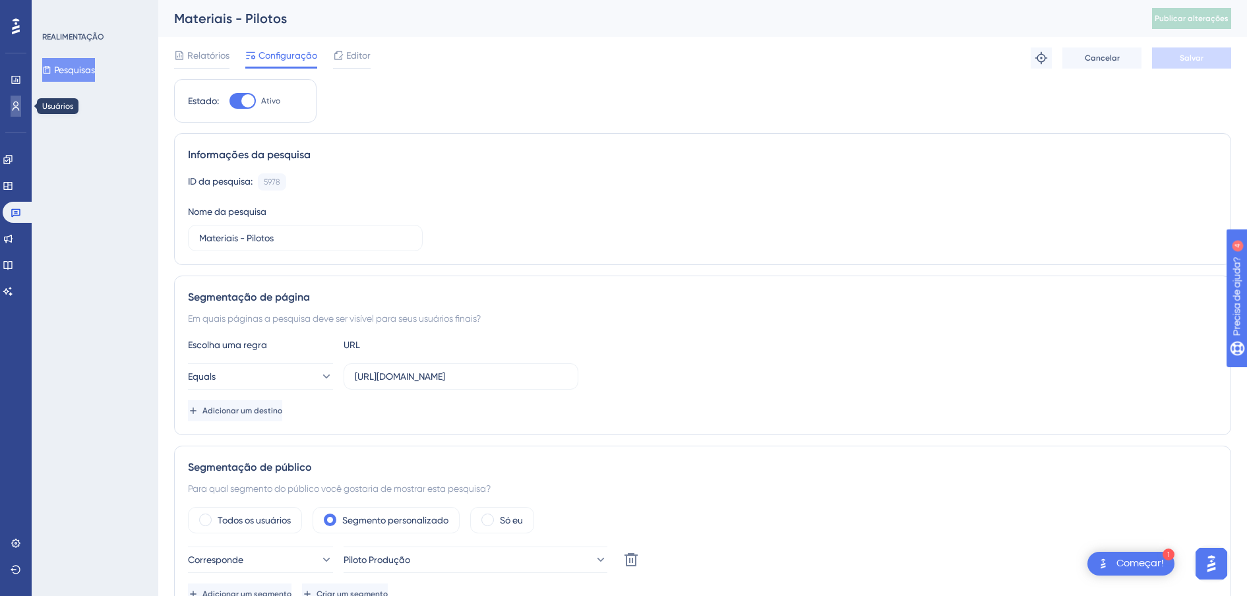
click at [16, 104] on icon at bounding box center [16, 106] width 11 height 11
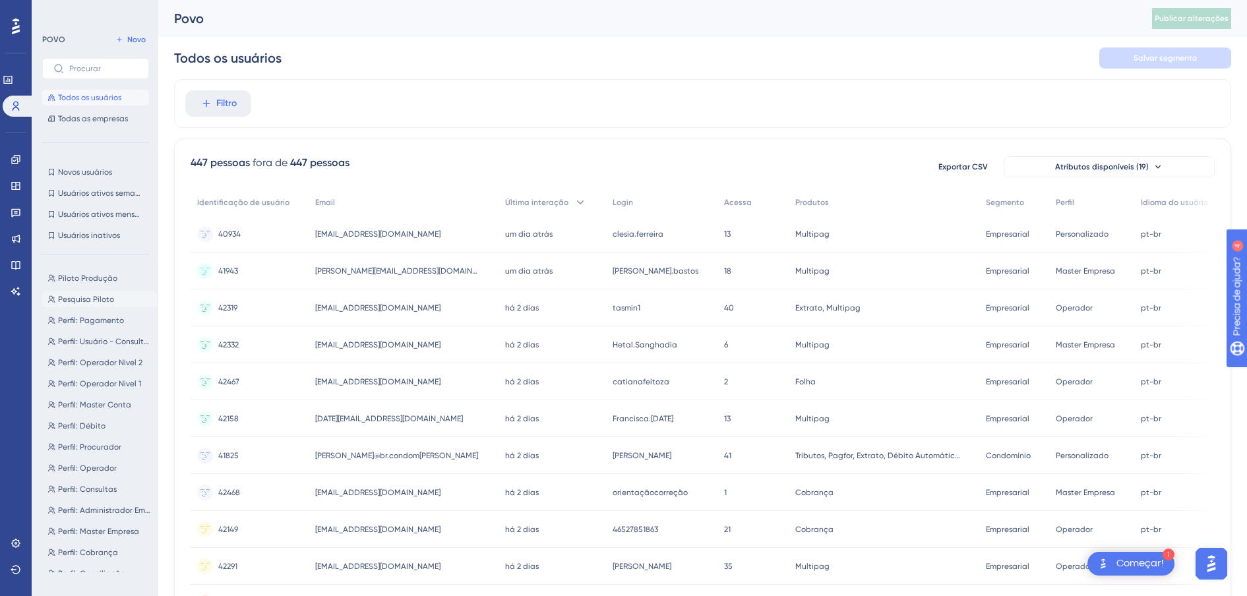
click at [110, 299] on span "Pesquisa Piloto" at bounding box center [86, 299] width 56 height 11
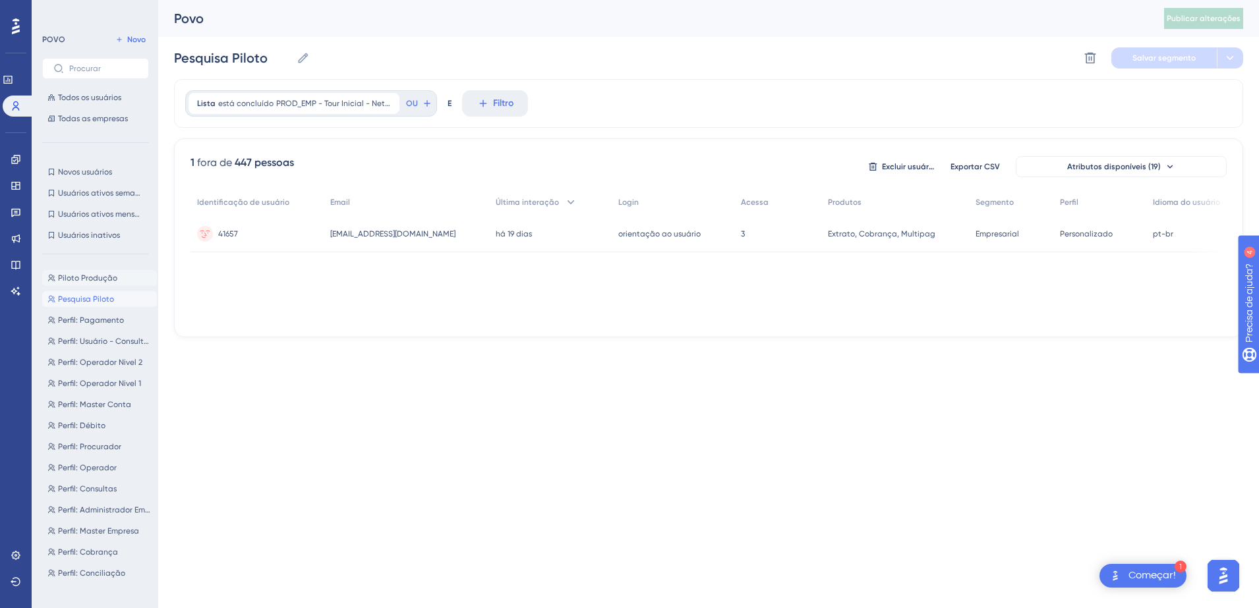
click at [93, 283] on button "Piloto Produção Piloto Produção" at bounding box center [99, 278] width 115 height 16
type input "Piloto Produção"
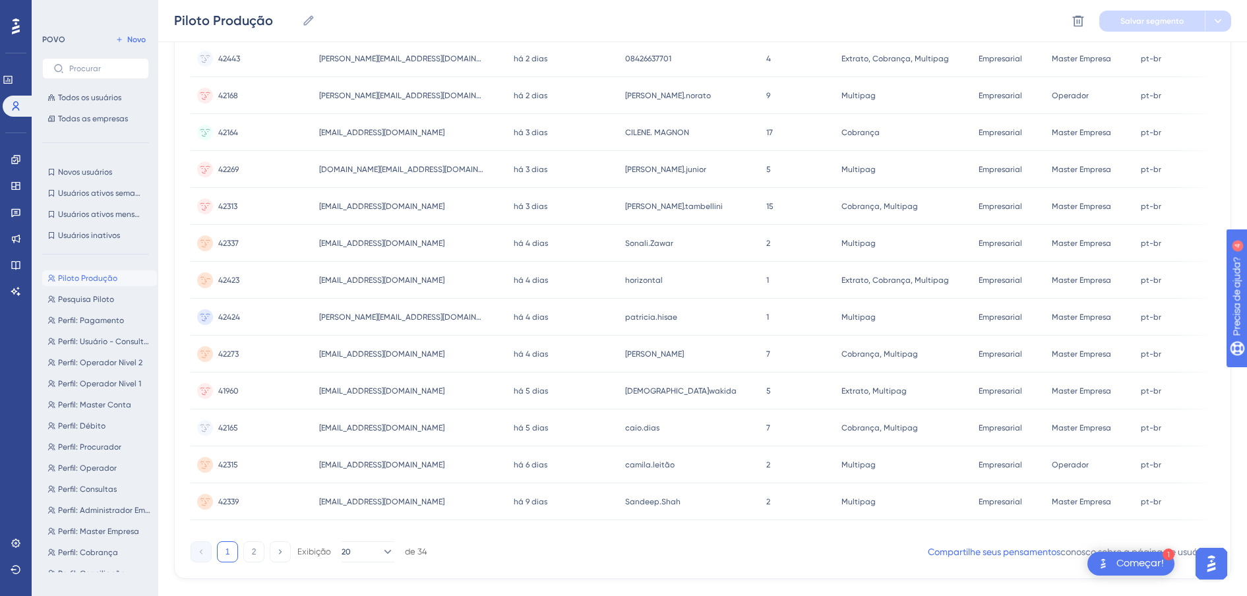
scroll to position [846, 0]
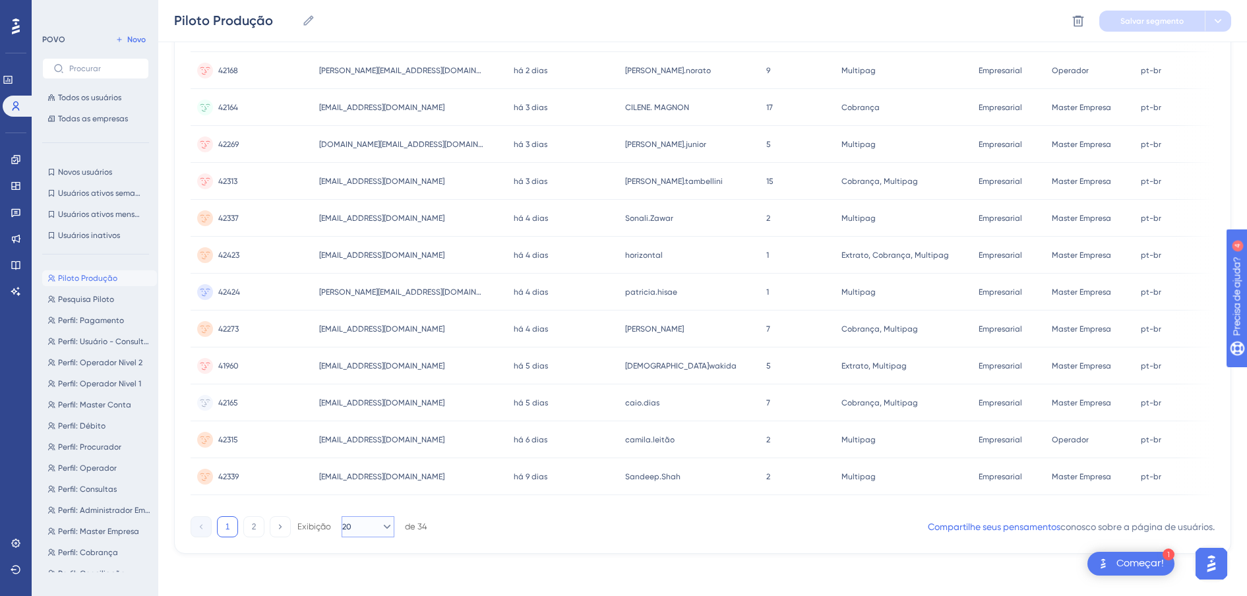
click at [370, 519] on button "20" at bounding box center [367, 526] width 53 height 21
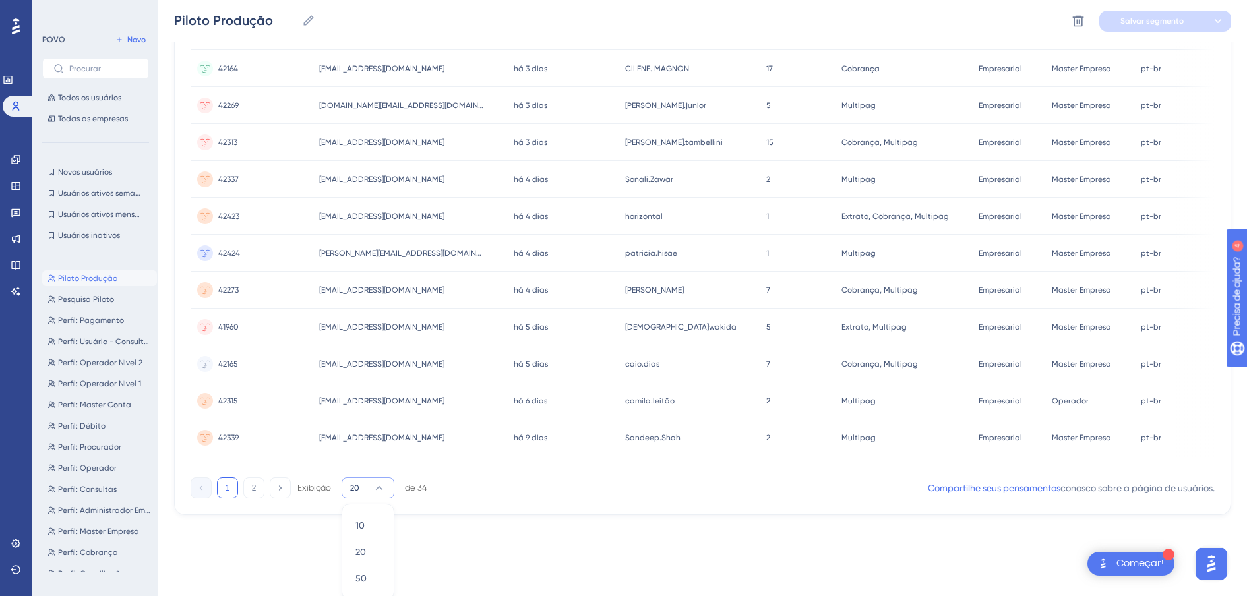
scroll to position [889, 0]
click at [361, 568] on span "50" at bounding box center [360, 574] width 11 height 16
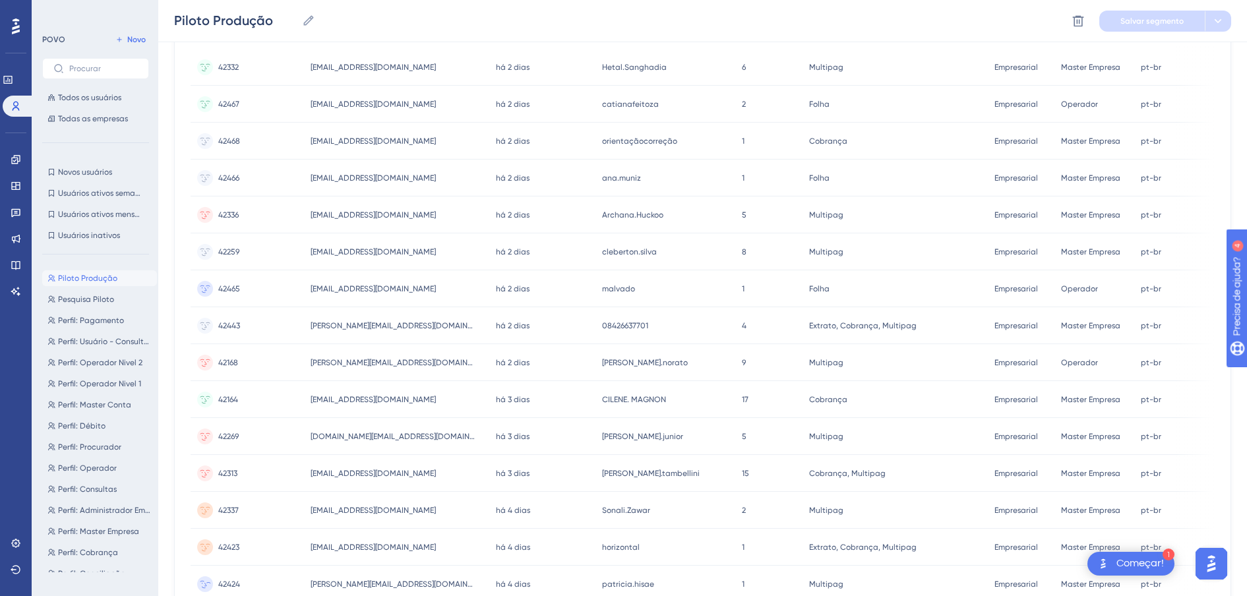
scroll to position [0, 0]
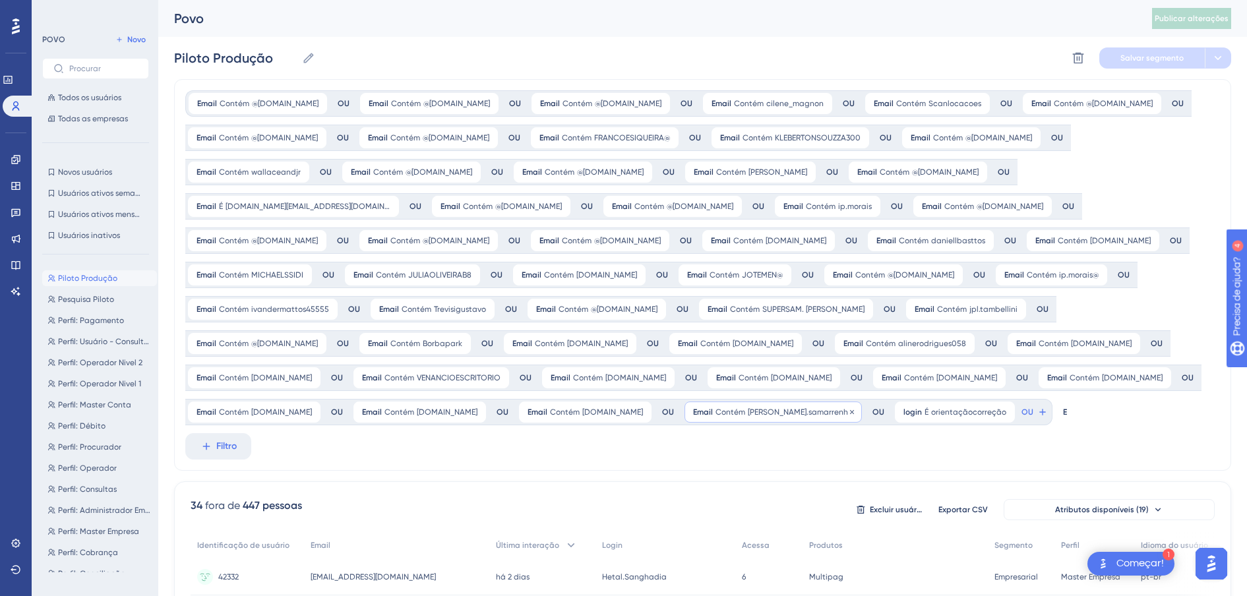
click at [862, 416] on div "Email Contém [PERSON_NAME].[PERSON_NAME].samarrenha Retirar" at bounding box center [772, 411] width 177 height 21
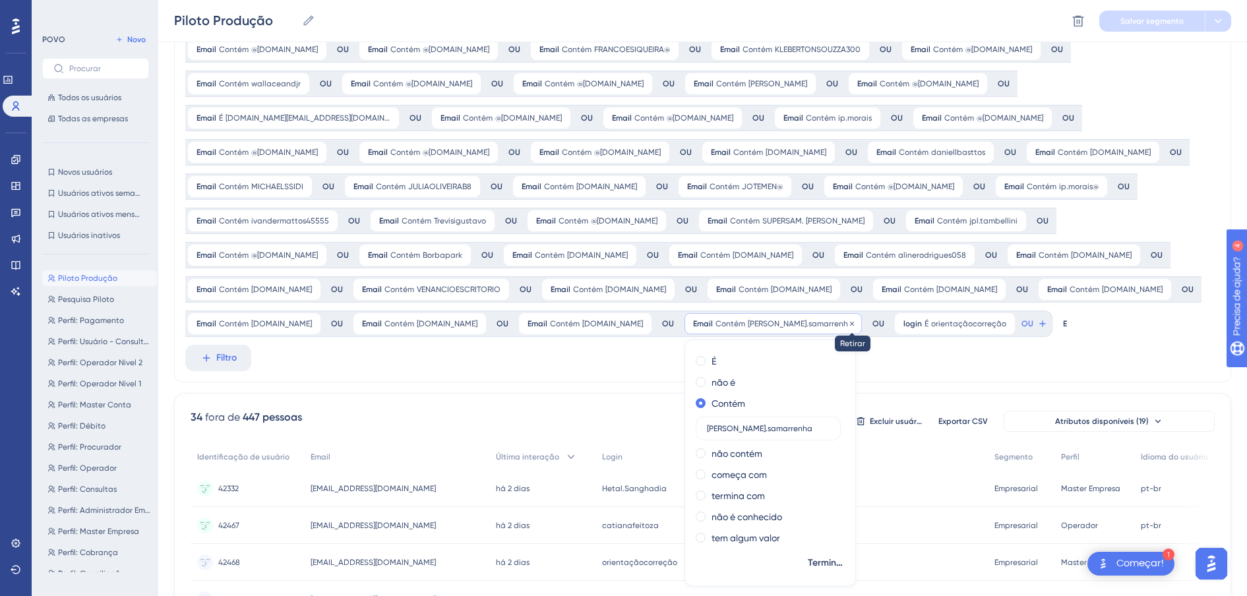
click at [854, 324] on icon at bounding box center [852, 323] width 4 height 4
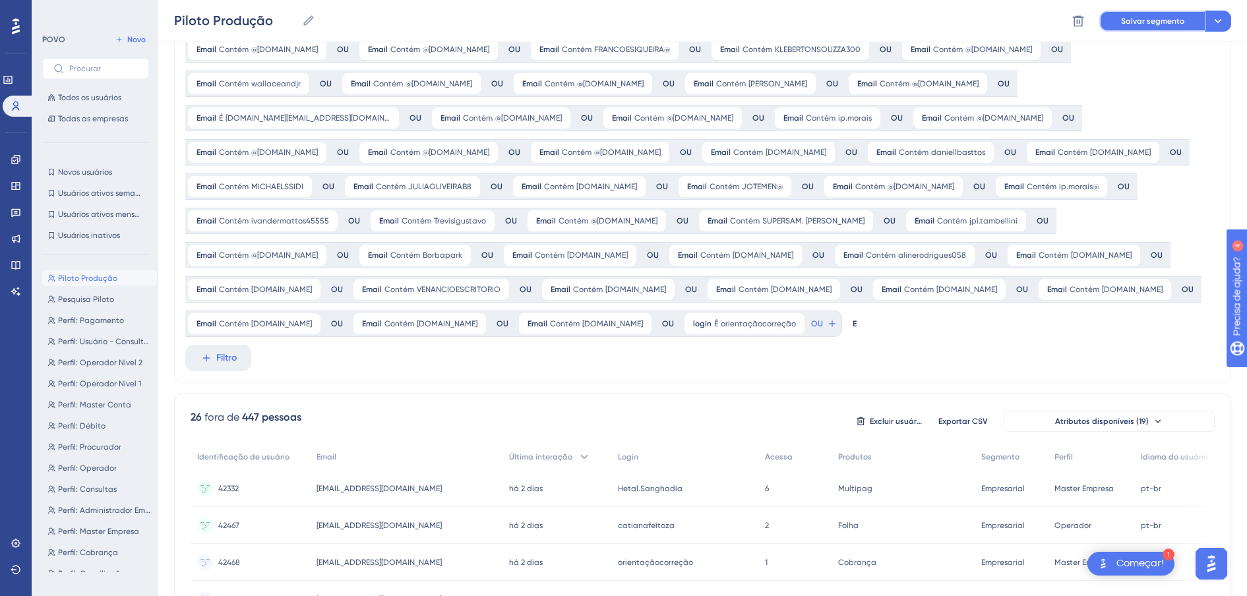
click at [1144, 25] on span "Salvar segmento" at bounding box center [1152, 21] width 63 height 11
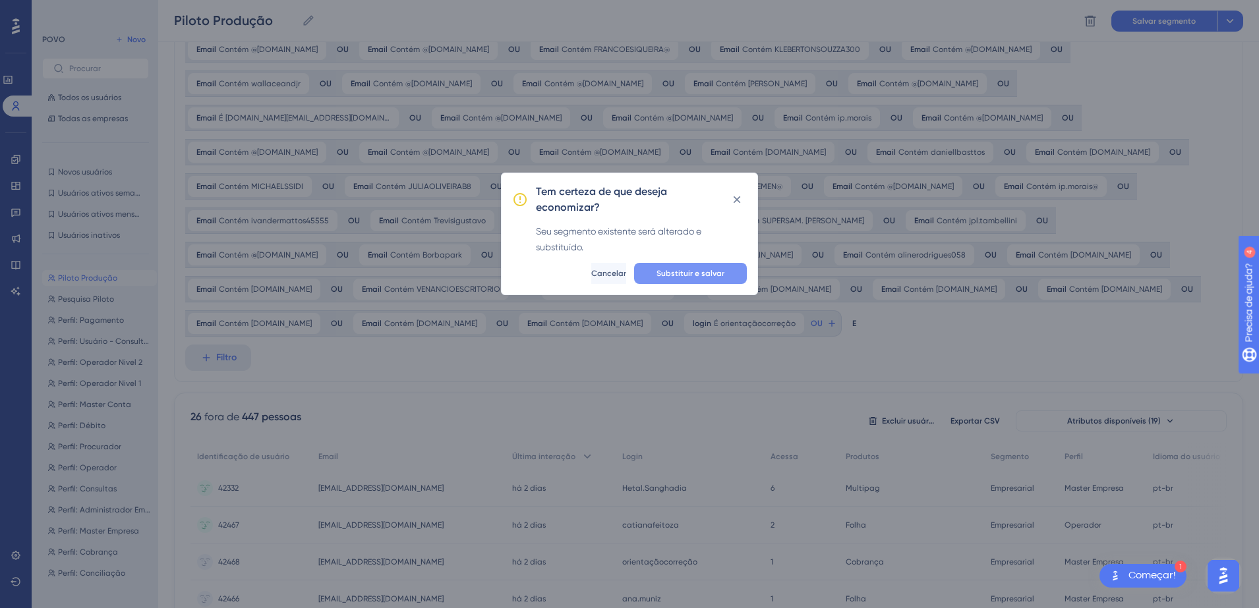
click at [715, 276] on span "Substituir e salvar" at bounding box center [691, 273] width 68 height 11
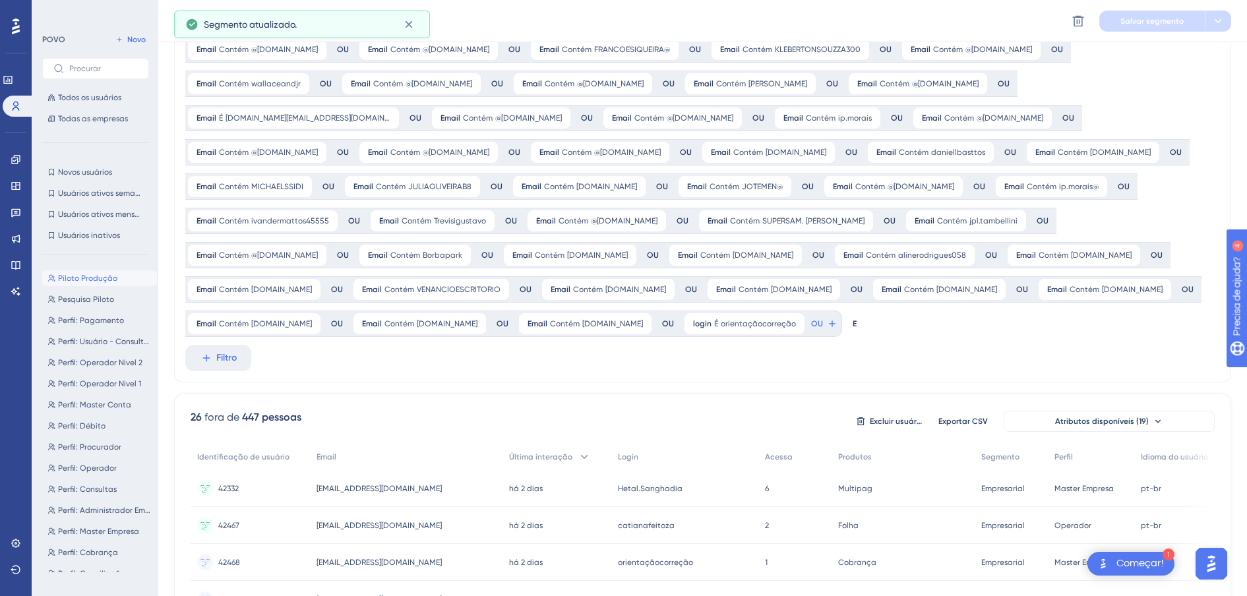
scroll to position [0, 0]
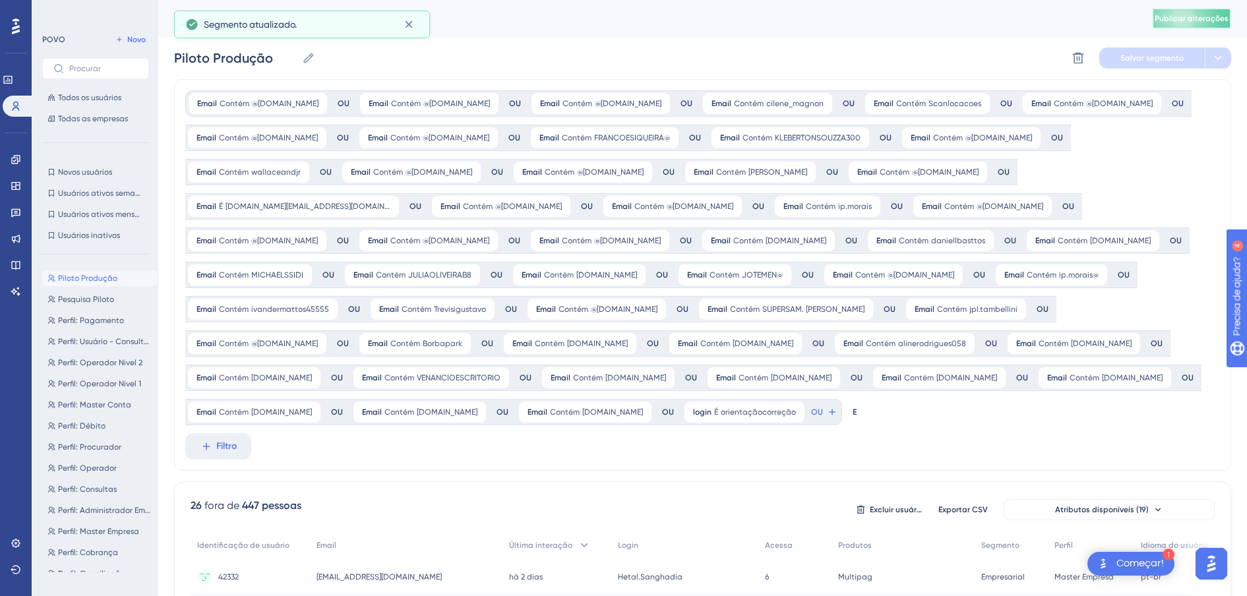
click at [1198, 10] on button "Publicar alterações" at bounding box center [1191, 18] width 79 height 21
click at [78, 92] on span "Todos os usuários" at bounding box center [89, 97] width 63 height 11
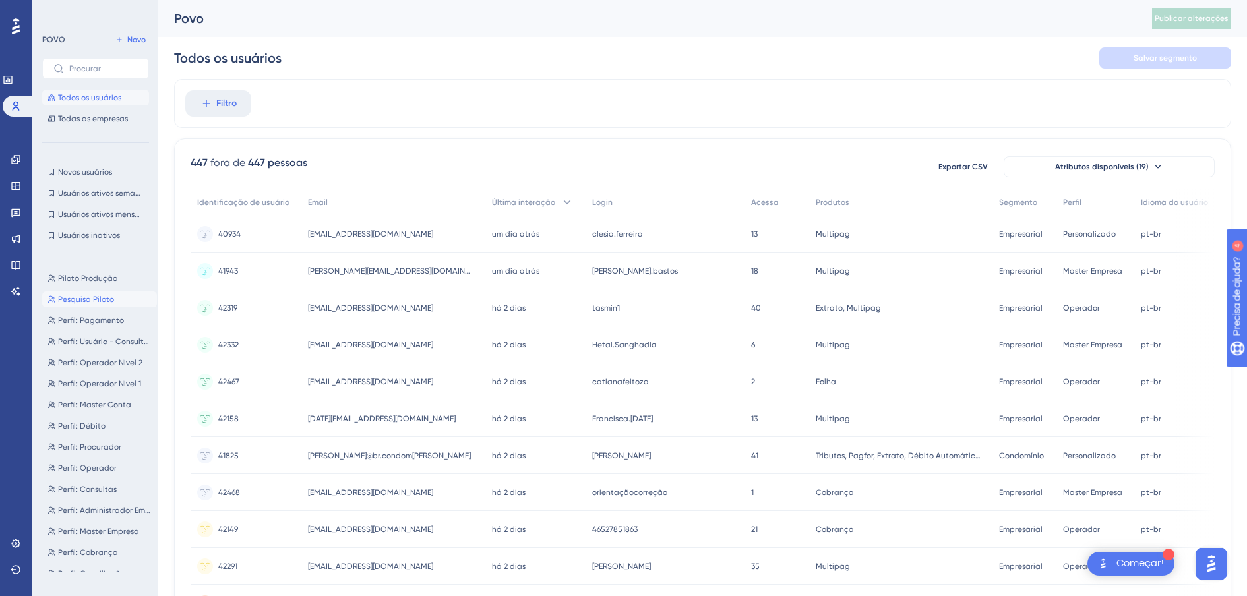
click at [100, 295] on span "Pesquisa Piloto" at bounding box center [86, 299] width 56 height 11
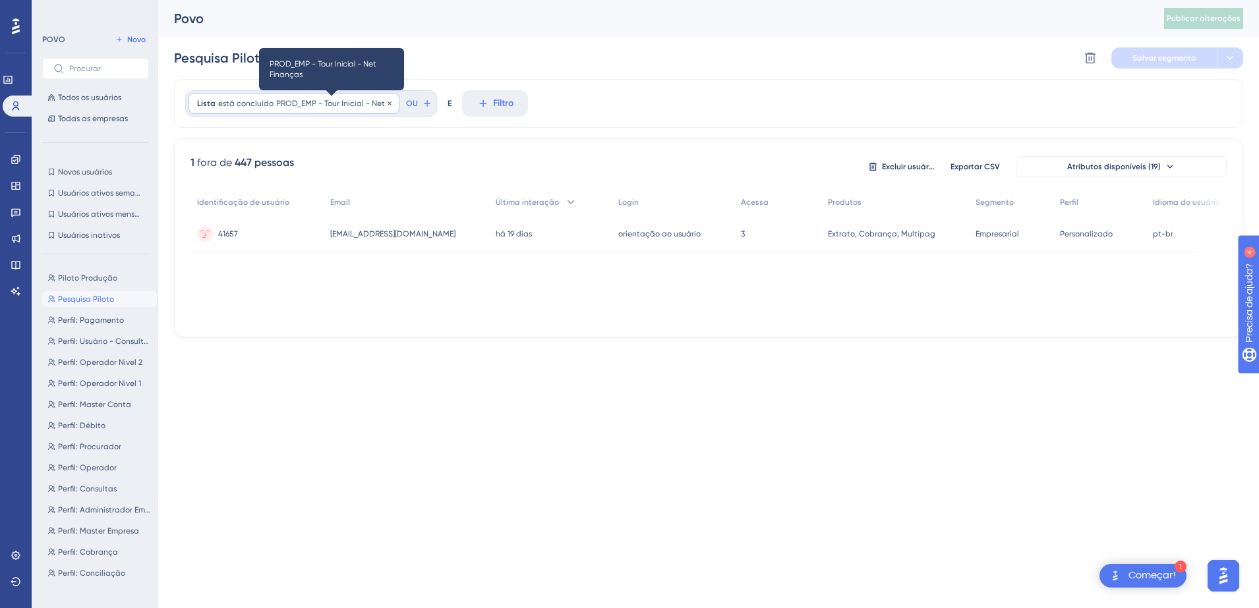
click at [349, 106] on span "PROD_EMP - Tour Inicial - Net Finanças" at bounding box center [333, 103] width 115 height 11
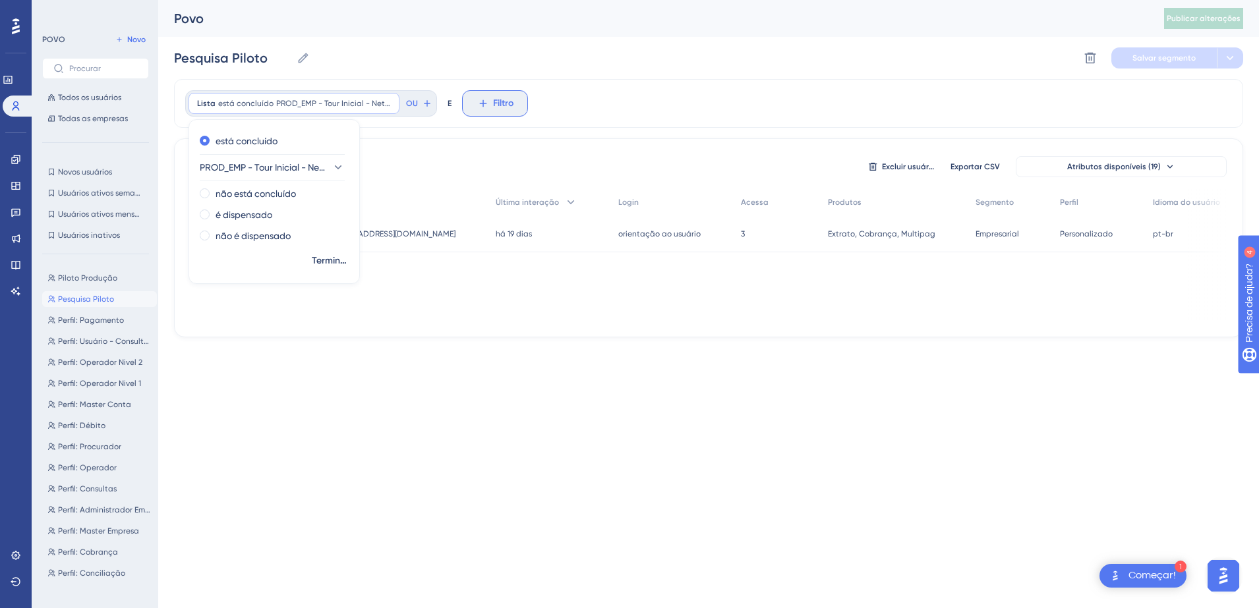
click at [479, 104] on icon at bounding box center [483, 104] width 12 height 12
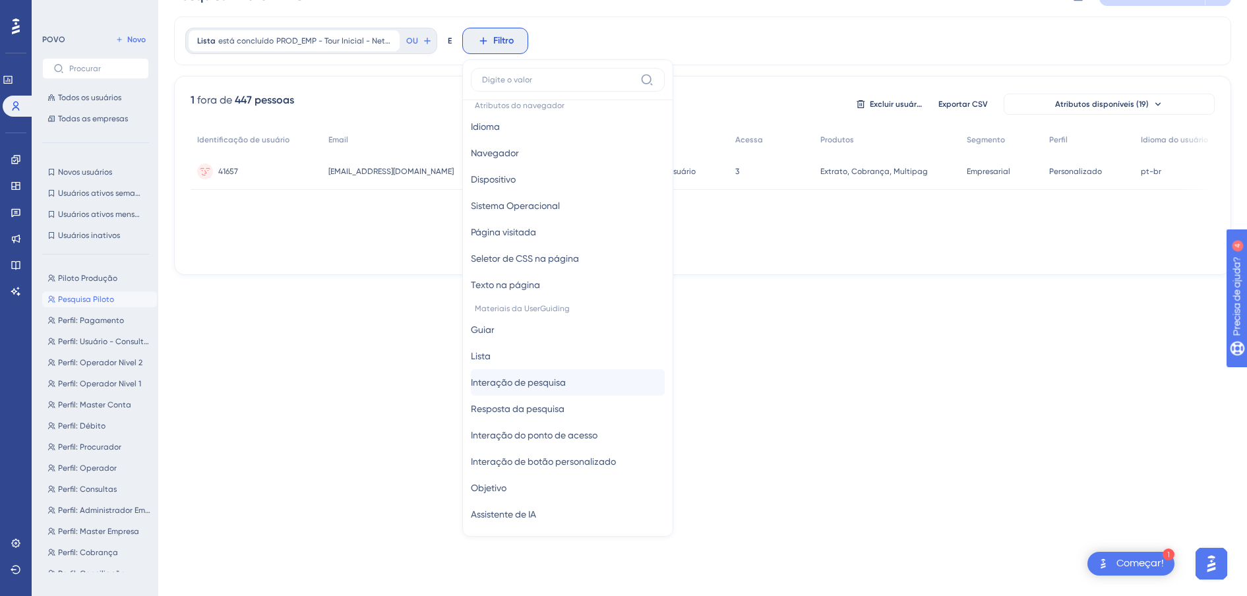
scroll to position [14, 0]
click at [515, 332] on button "[PERSON_NAME]" at bounding box center [568, 329] width 194 height 26
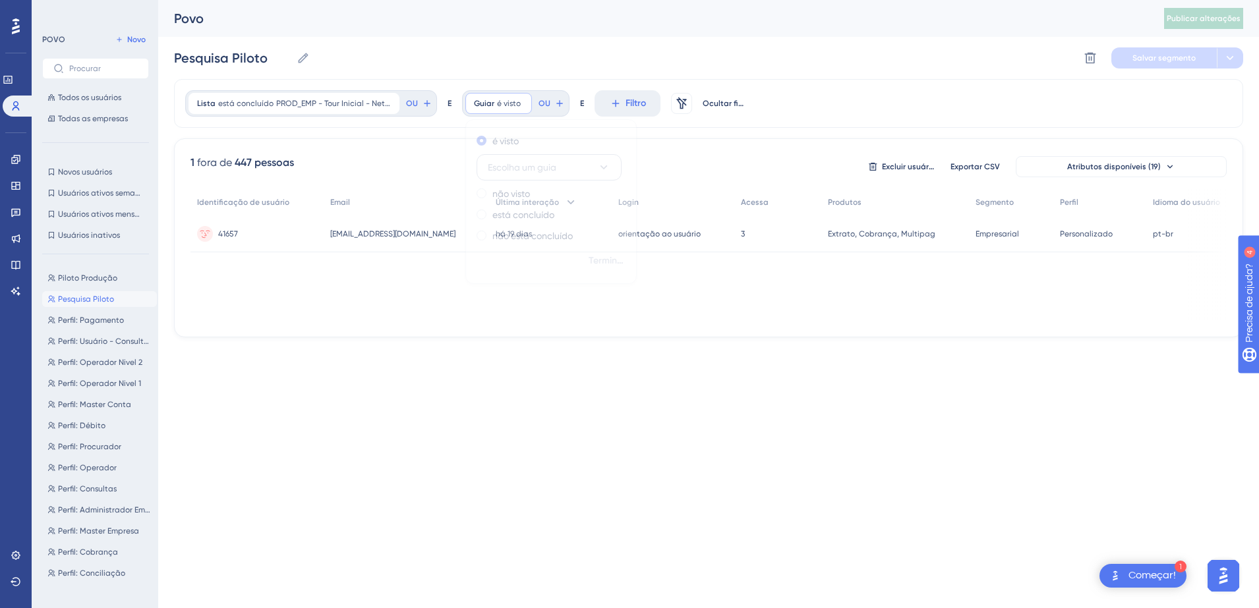
click at [516, 162] on span "Escolha um guia" at bounding box center [522, 168] width 69 height 16
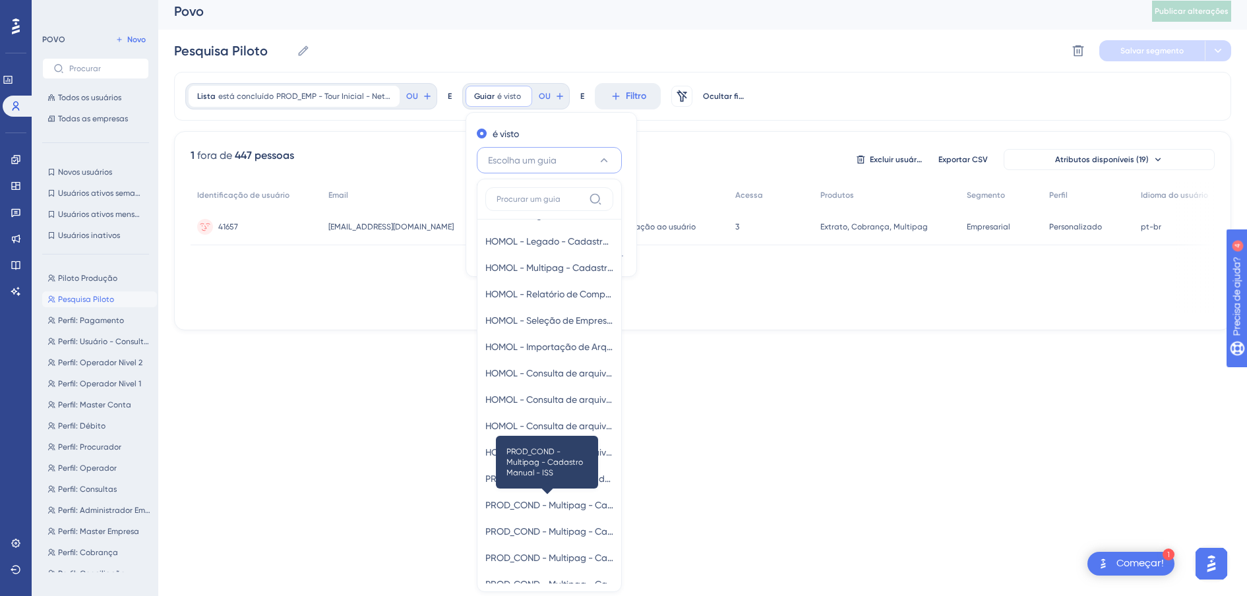
scroll to position [316, 0]
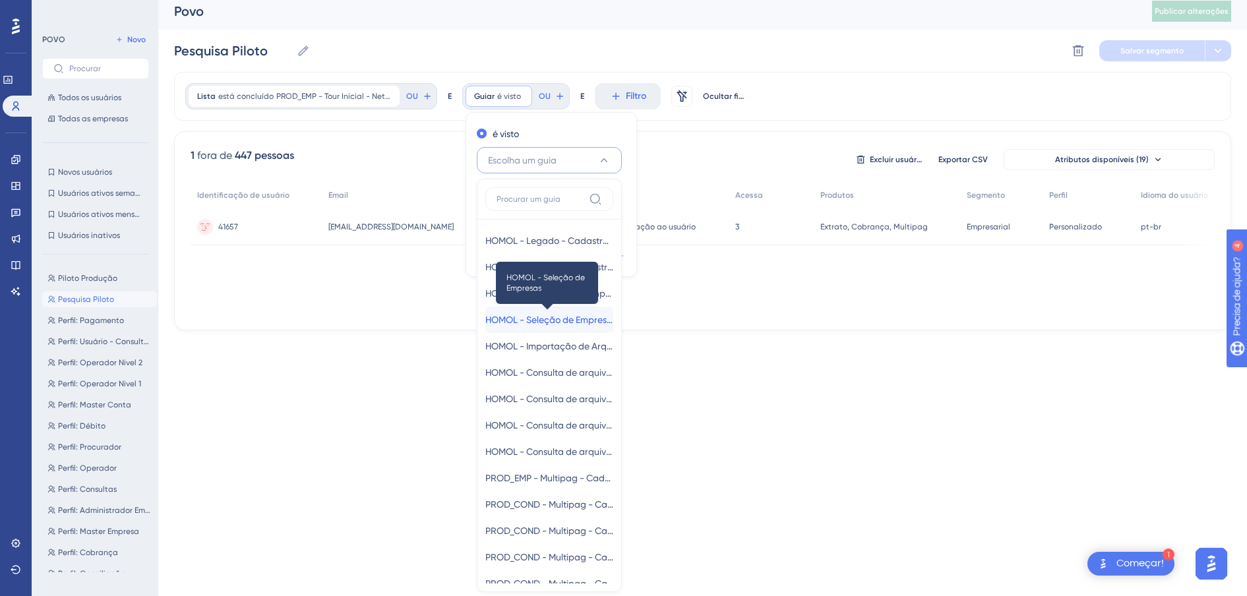
click at [560, 315] on span "HOMOL - Seleção de Empresas" at bounding box center [549, 320] width 128 height 16
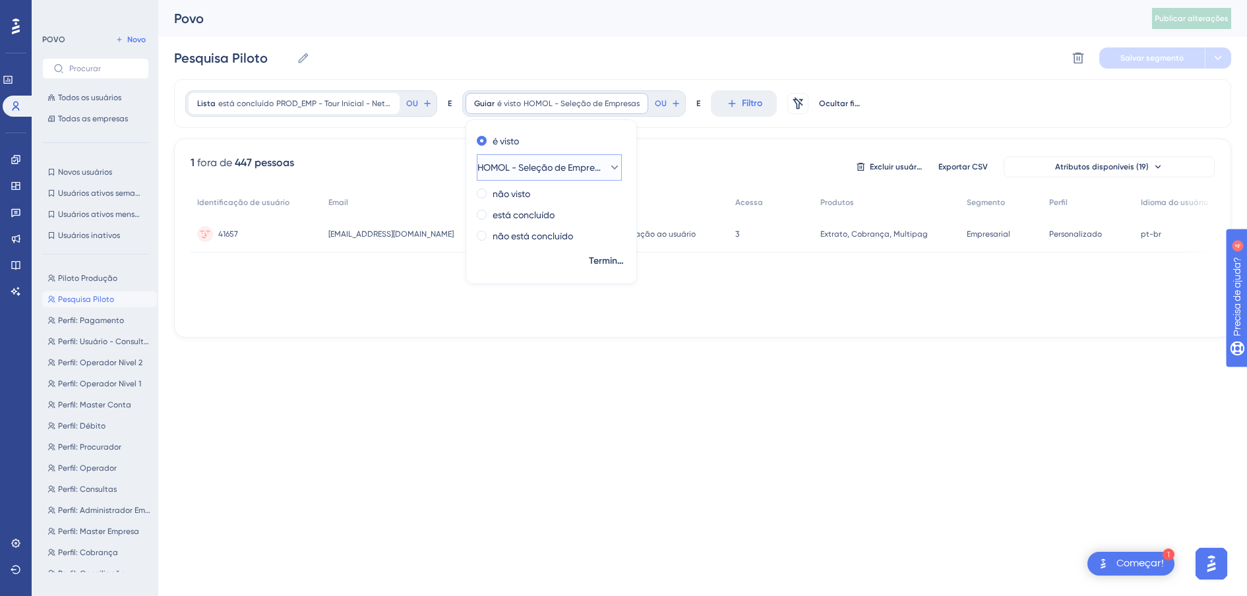
scroll to position [0, 0]
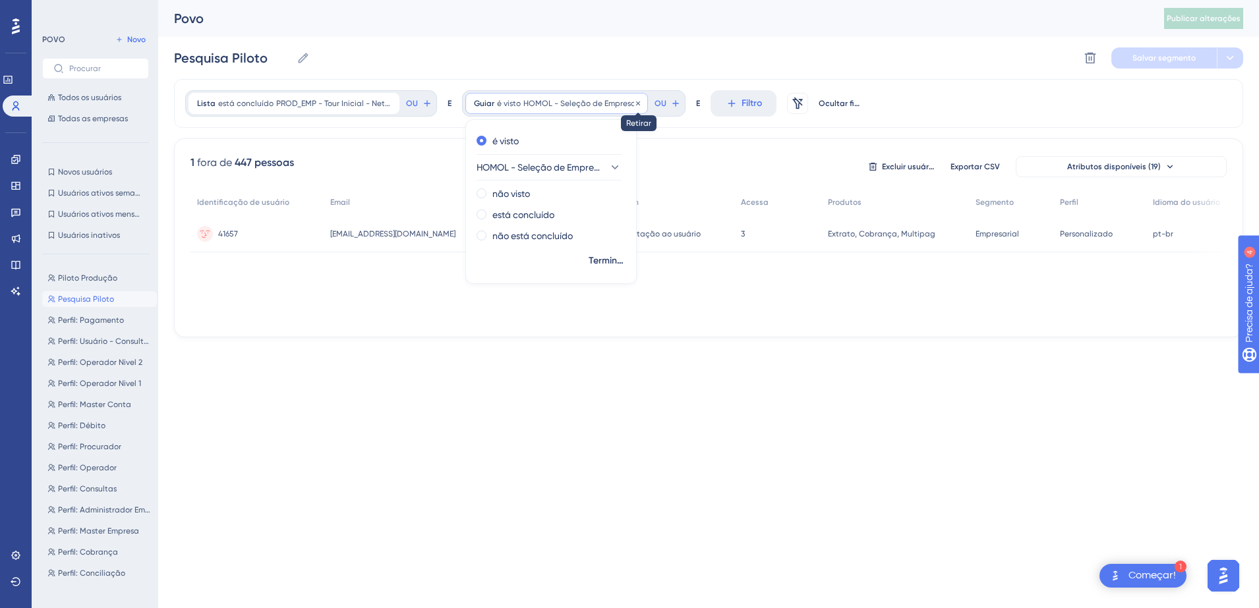
click at [635, 101] on icon at bounding box center [638, 104] width 8 height 8
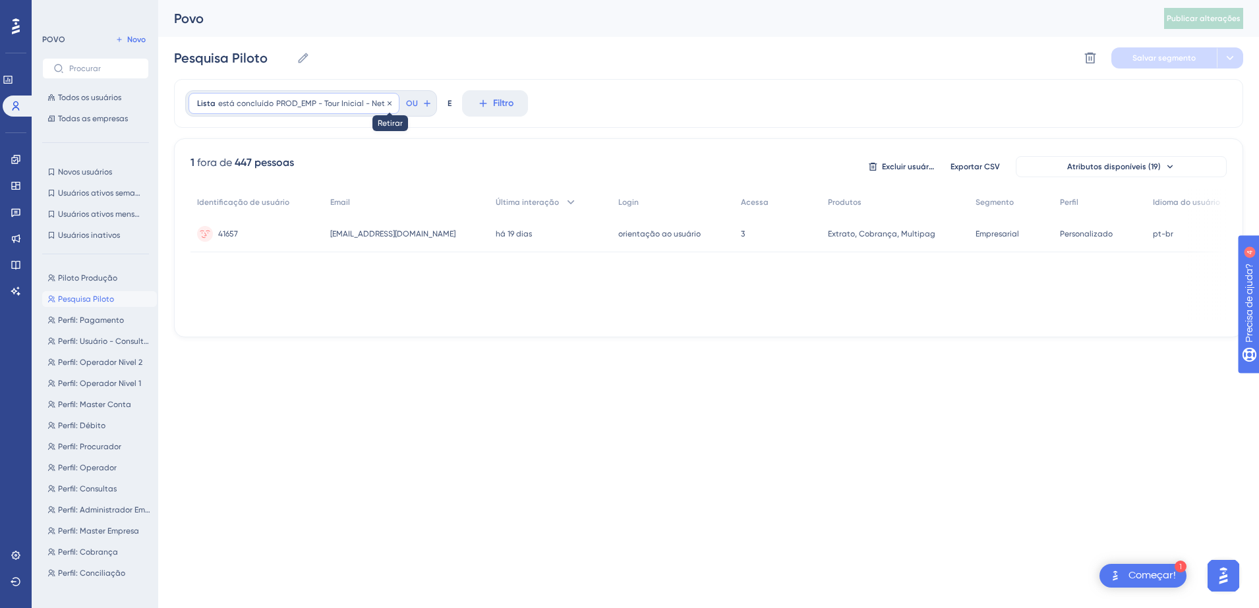
click at [390, 103] on icon at bounding box center [390, 103] width 4 height 4
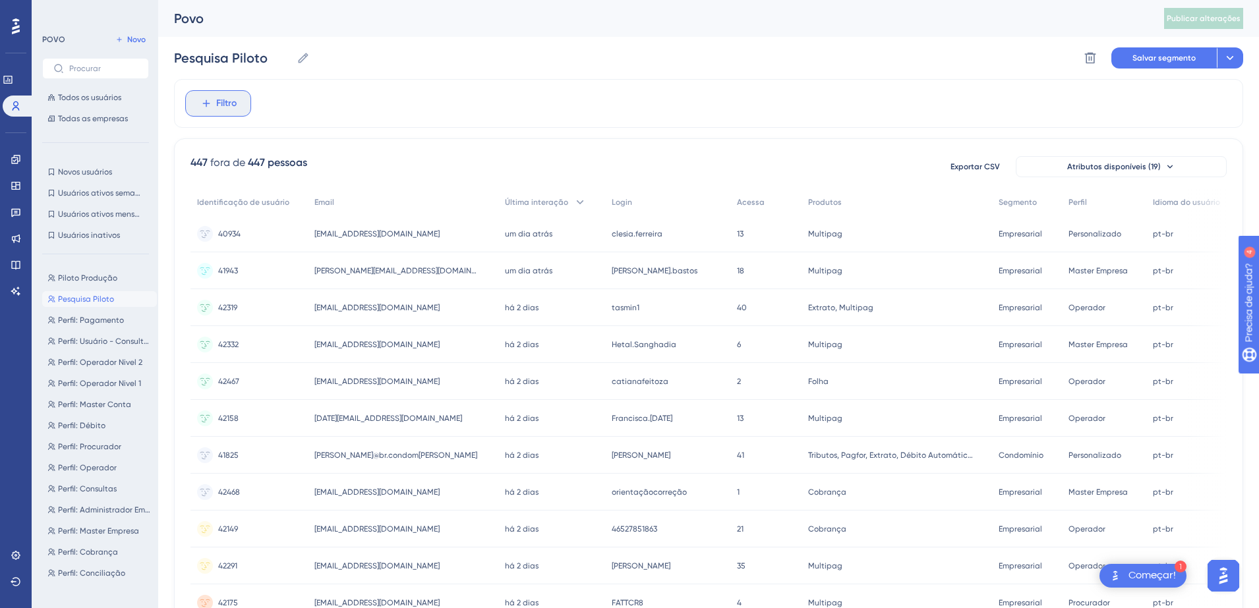
click at [194, 102] on button "Filtro" at bounding box center [218, 103] width 66 height 26
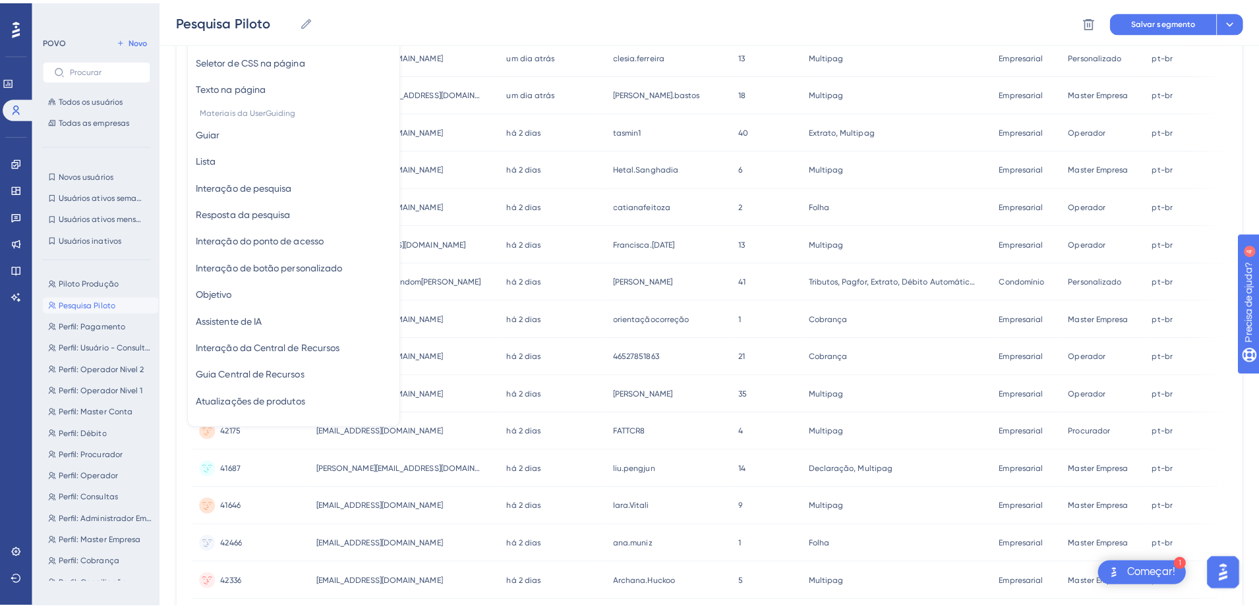
scroll to position [94, 0]
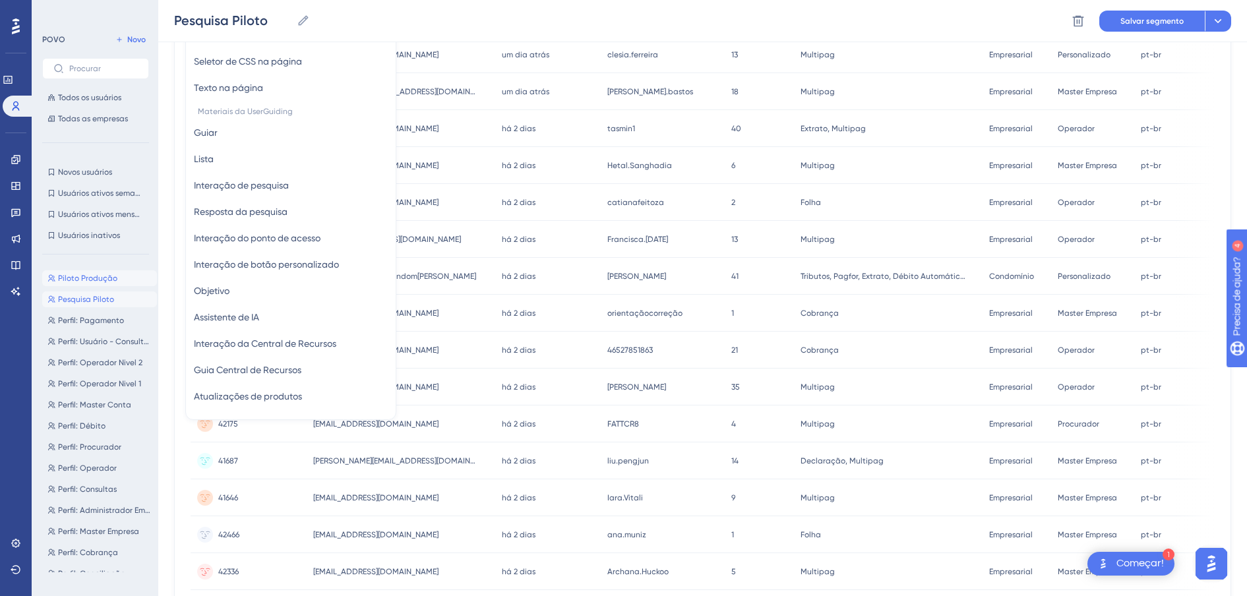
click at [103, 279] on span "Piloto Produção" at bounding box center [87, 278] width 59 height 11
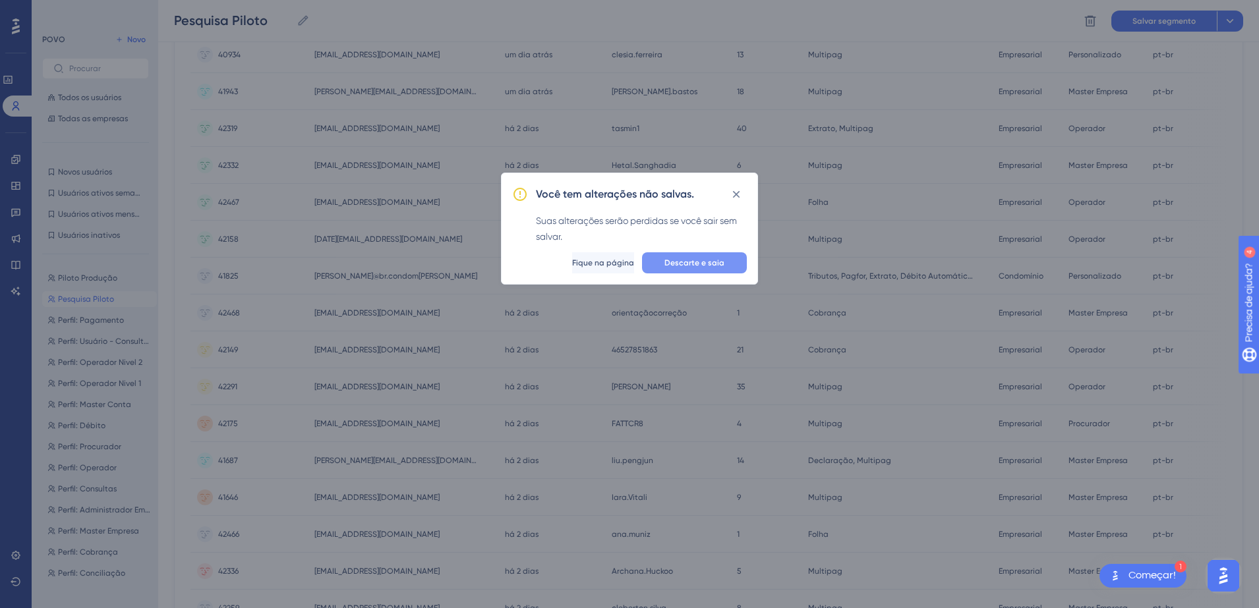
click at [668, 255] on button "Descarte e saia" at bounding box center [694, 262] width 105 height 21
type input "Piloto Produção"
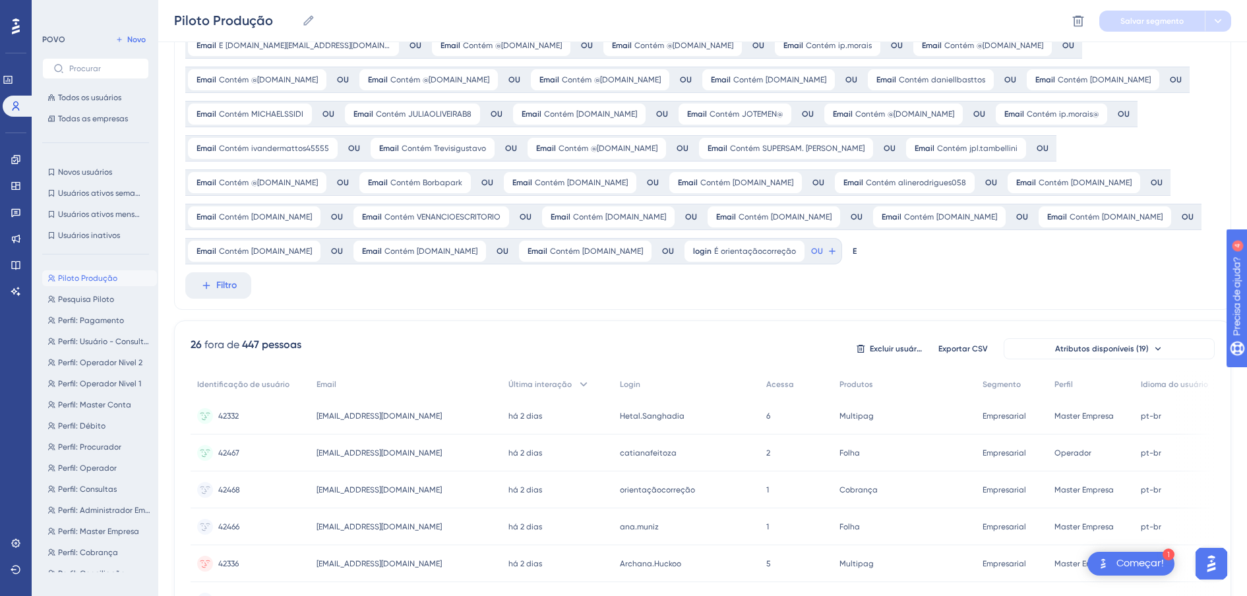
scroll to position [0, 0]
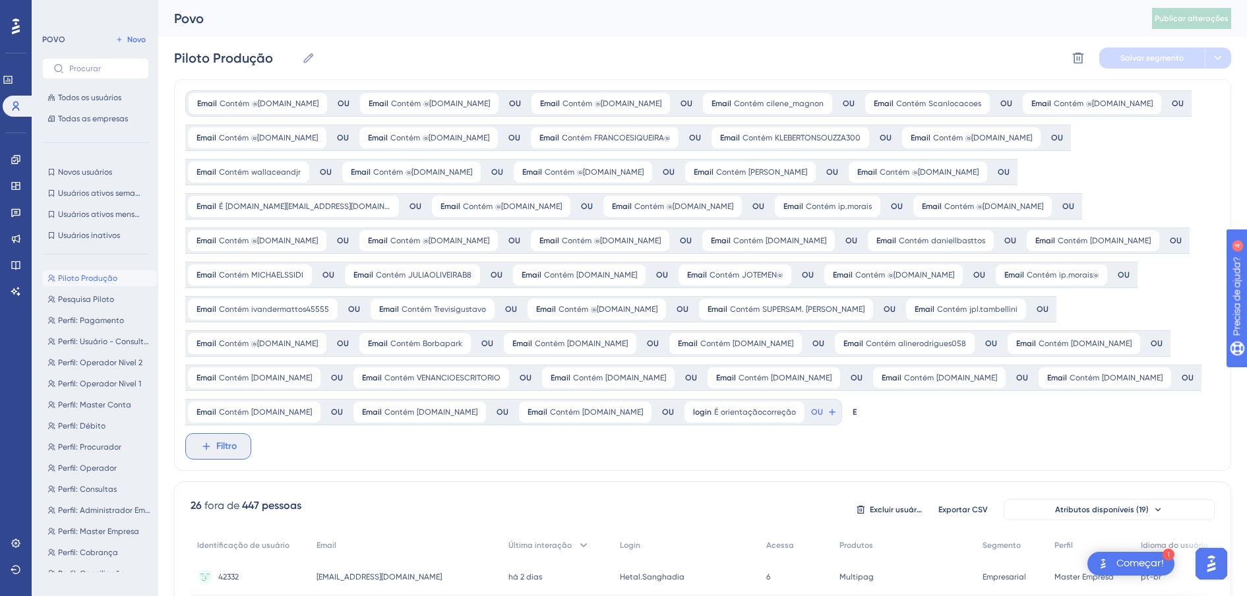
click at [244, 445] on button "Filtro" at bounding box center [218, 446] width 66 height 26
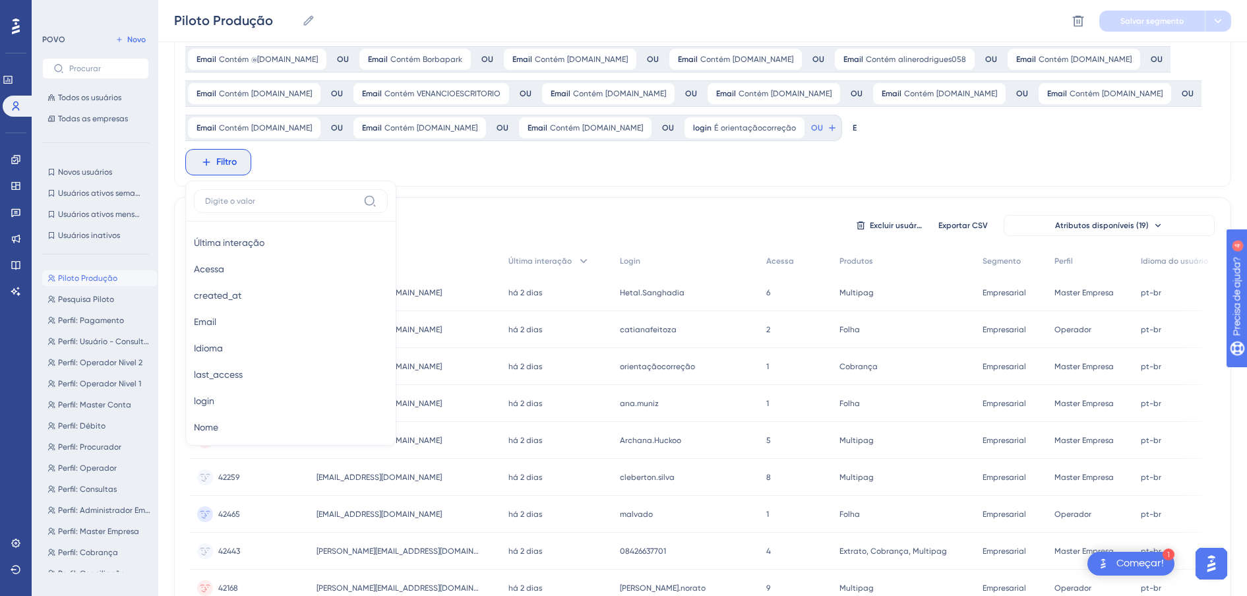
scroll to position [688, 0]
click at [220, 270] on span "Acessa" at bounding box center [209, 270] width 30 height 16
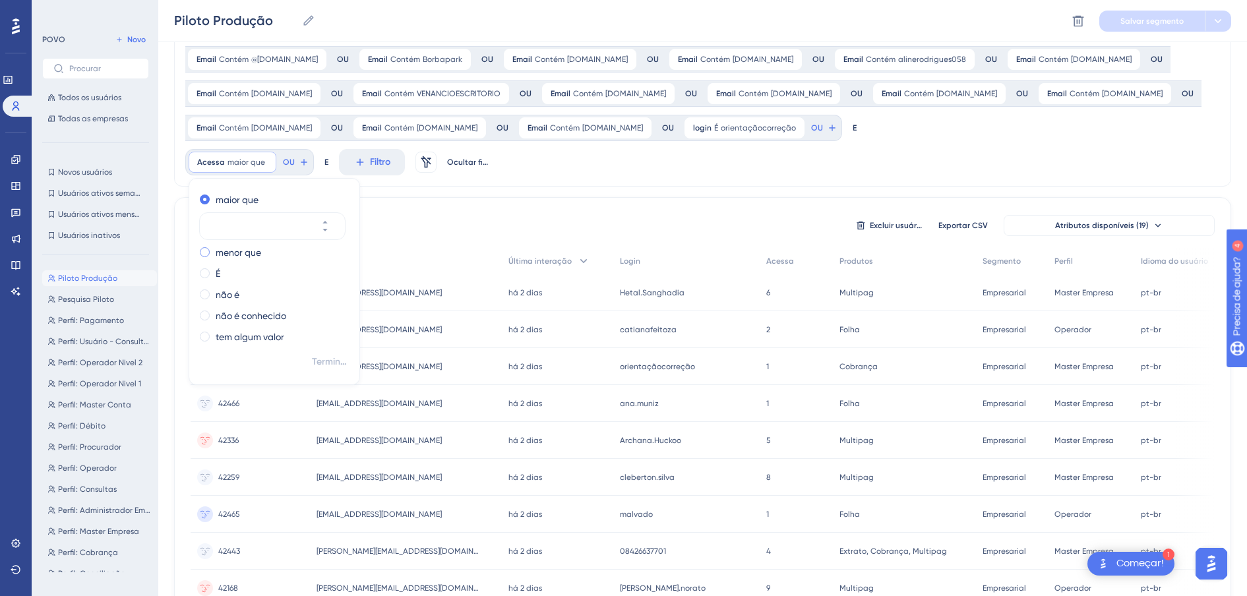
click at [234, 252] on label "menor que" at bounding box center [238, 253] width 45 height 16
type input "35"
click at [332, 364] on span "Terminado" at bounding box center [330, 362] width 37 height 16
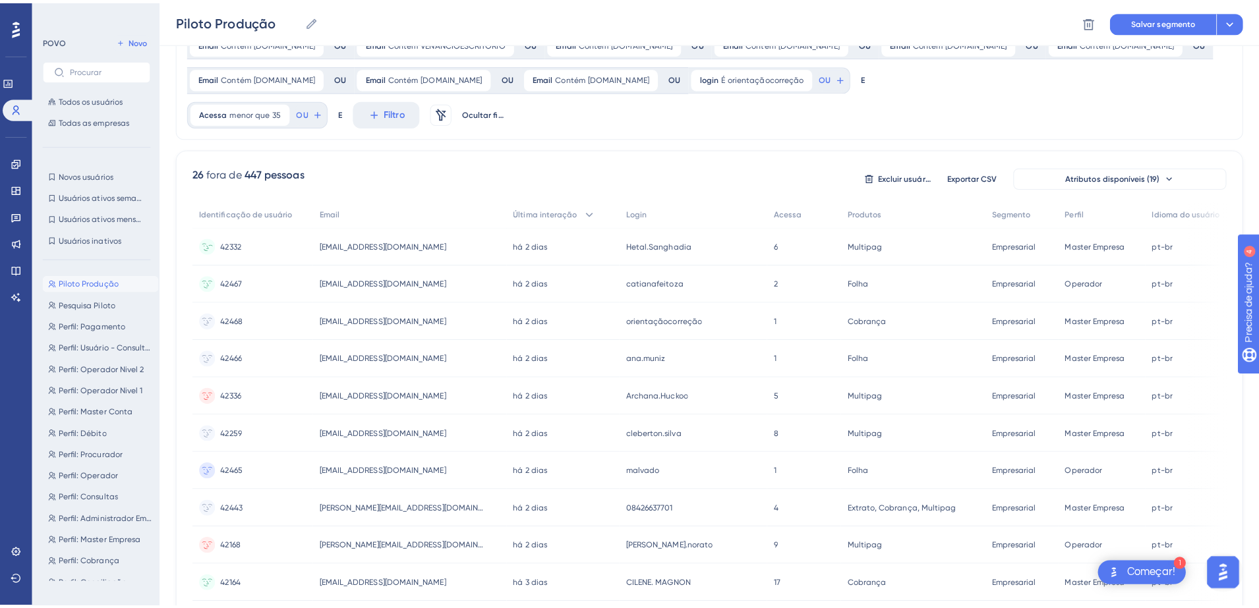
scroll to position [338, 0]
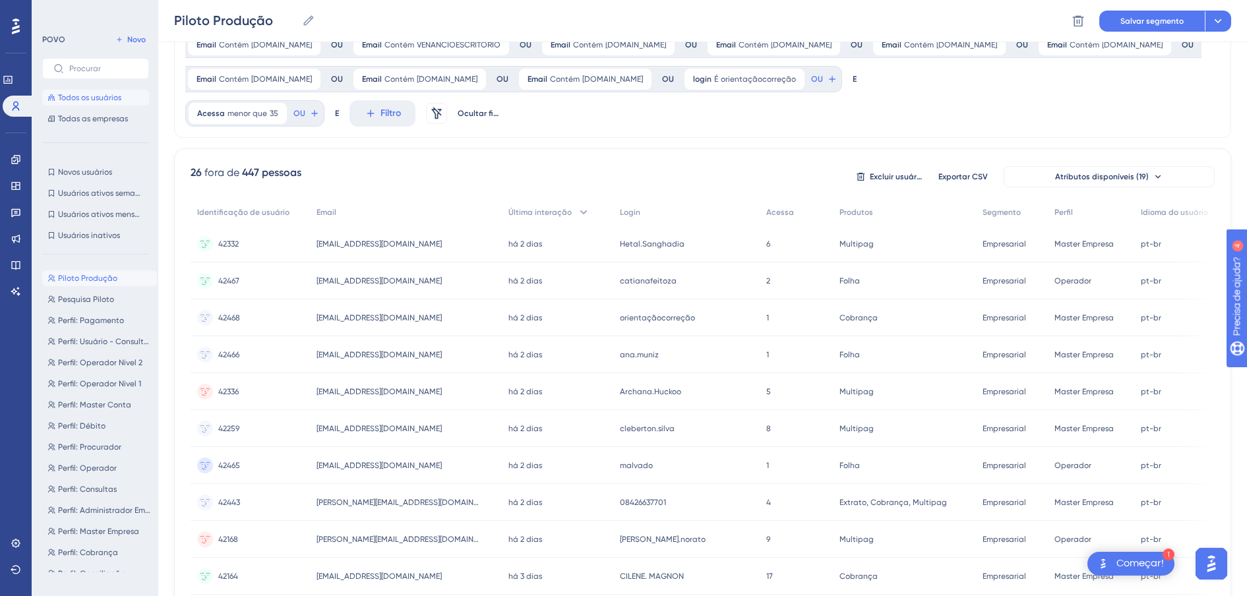
click at [75, 97] on span "Todos os usuários" at bounding box center [89, 97] width 63 height 11
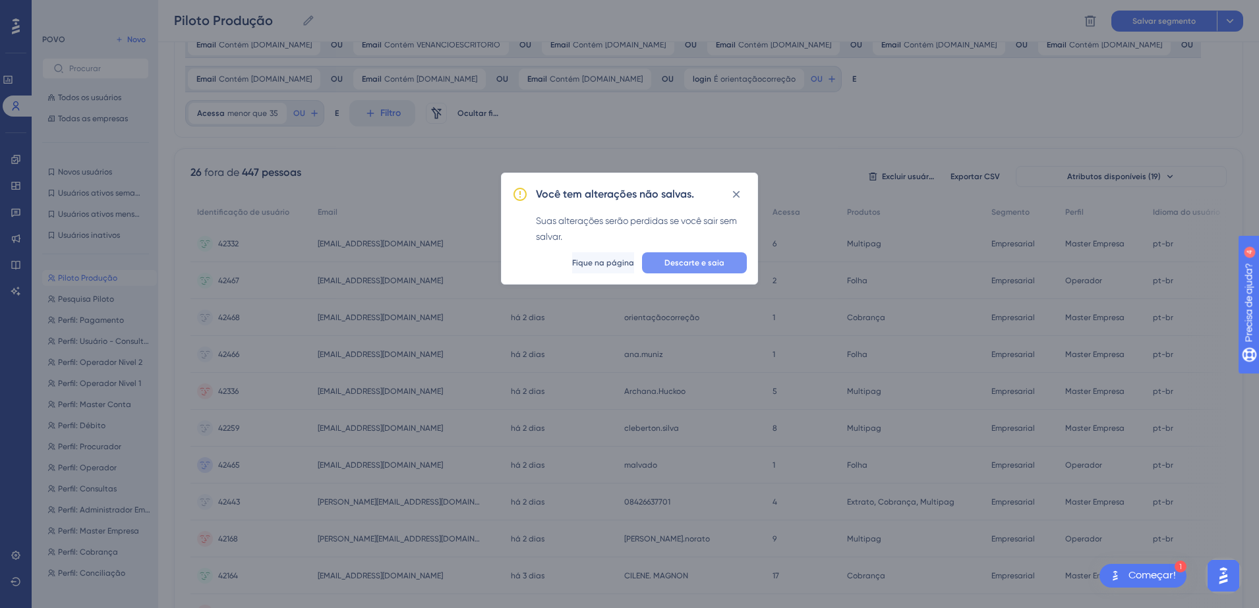
click at [715, 264] on span "Descarte e saia" at bounding box center [694, 263] width 60 height 11
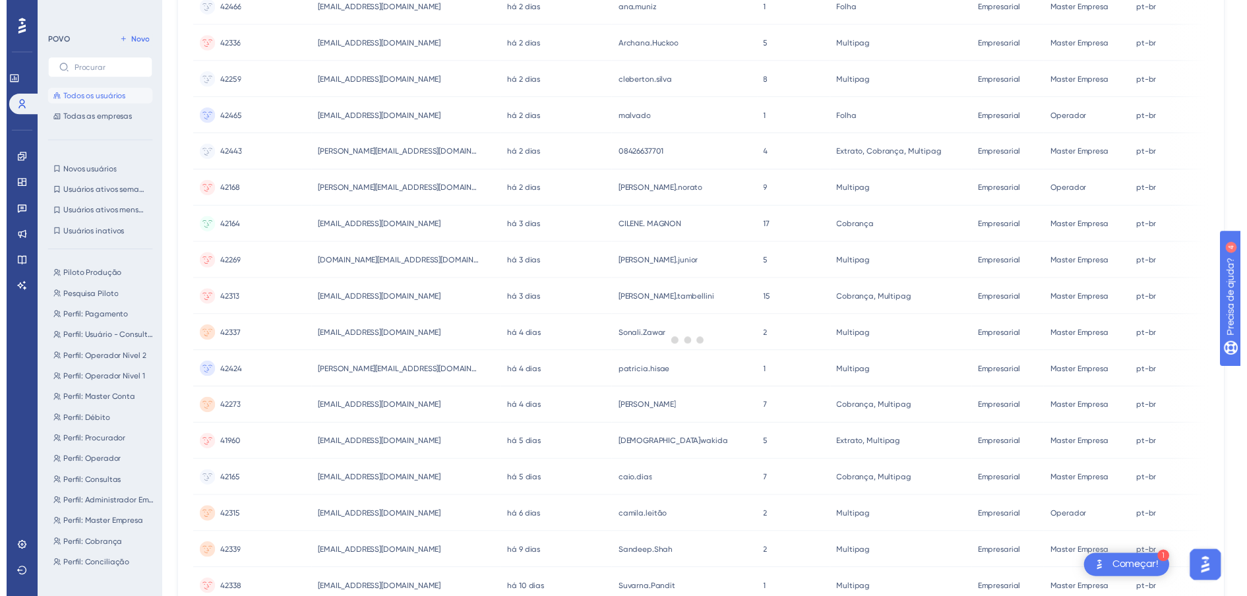
scroll to position [0, 0]
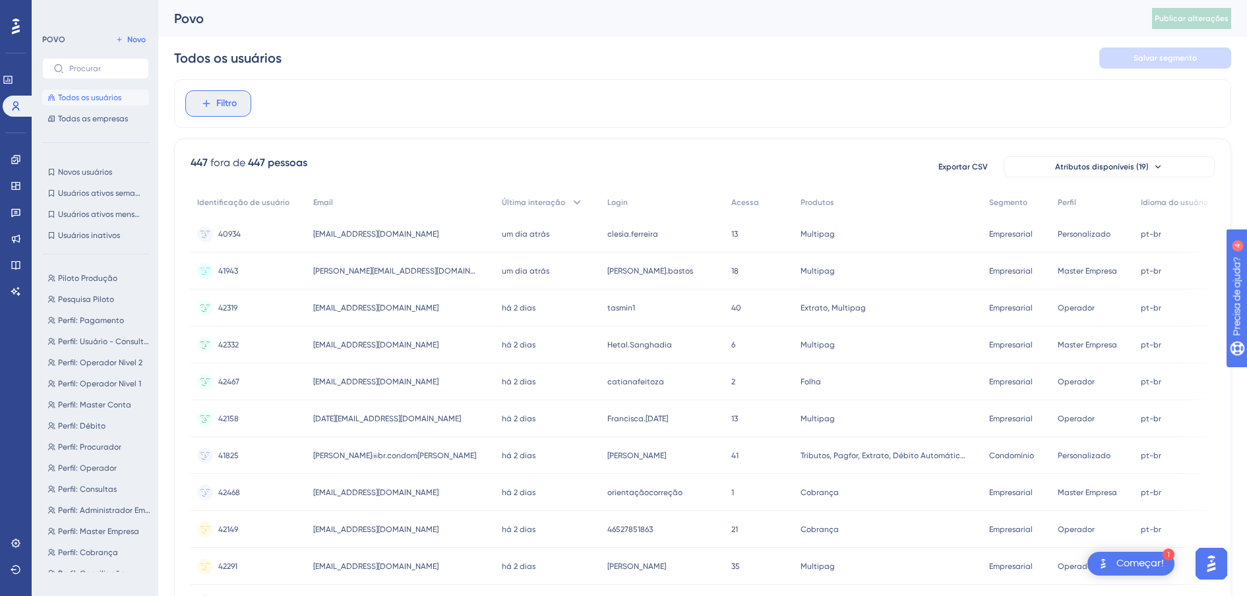
click at [241, 108] on button "Filtro" at bounding box center [218, 103] width 66 height 26
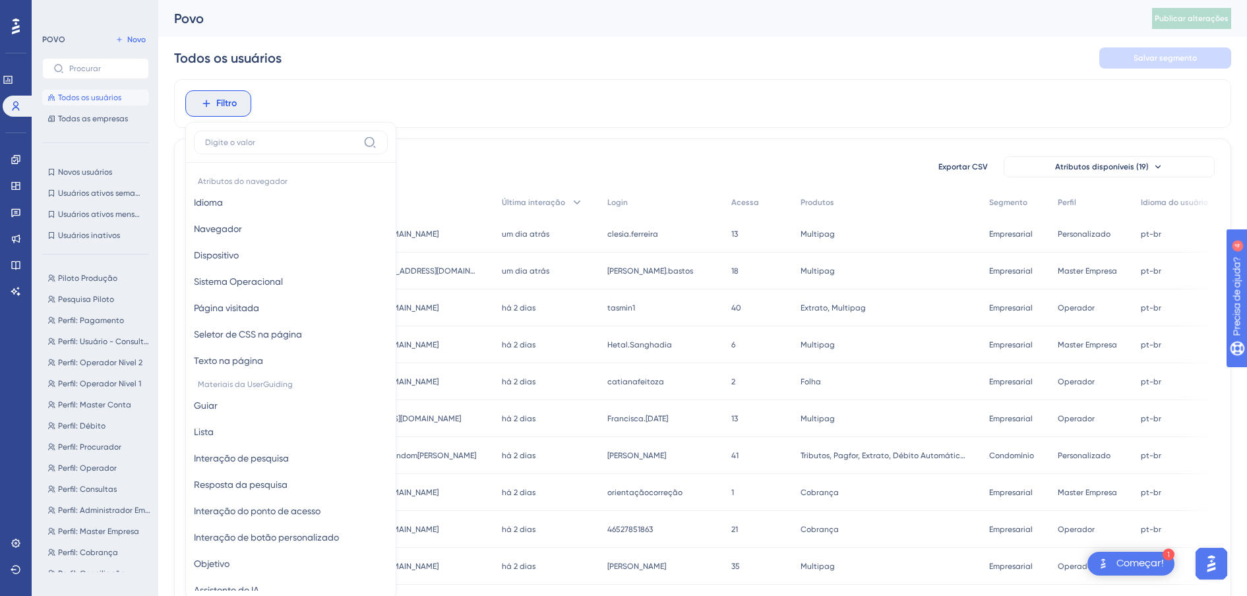
scroll to position [45, 0]
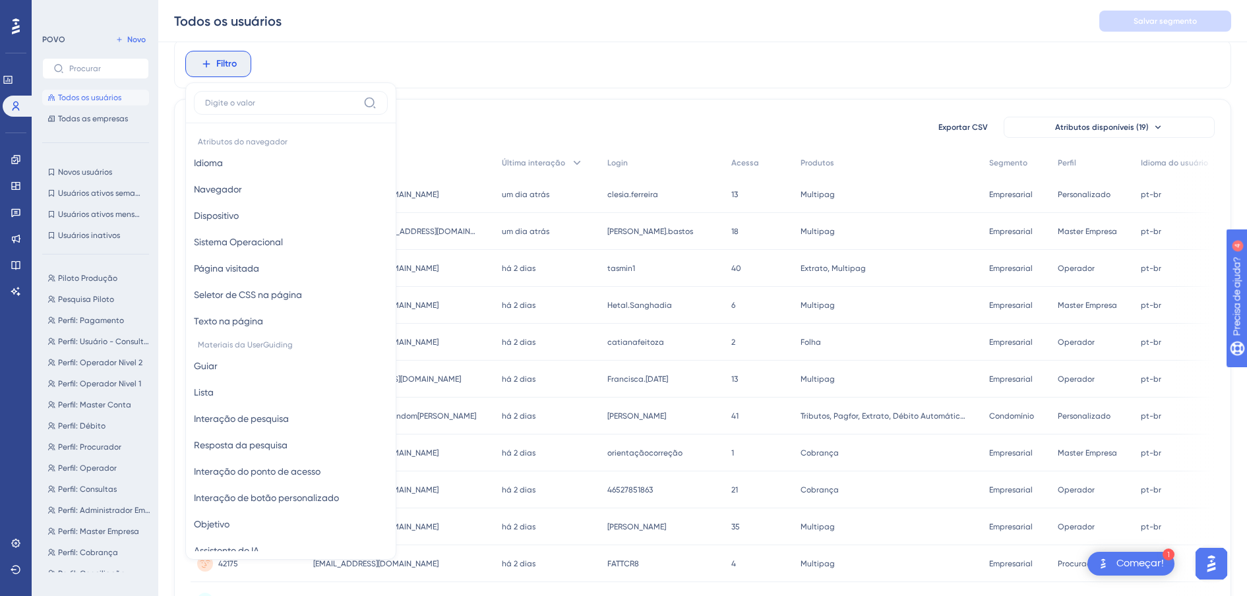
click at [241, 108] on label at bounding box center [291, 103] width 194 height 24
click at [241, 108] on input at bounding box center [281, 103] width 153 height 11
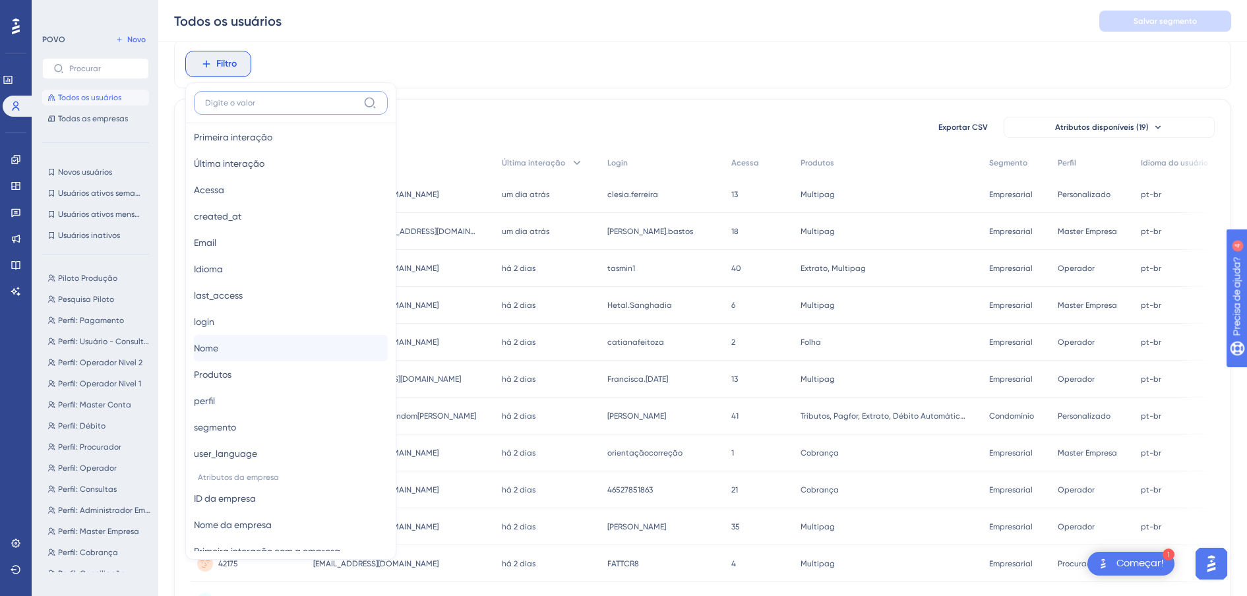
scroll to position [672, 0]
click at [236, 189] on button "Acessa Acessa" at bounding box center [291, 186] width 194 height 26
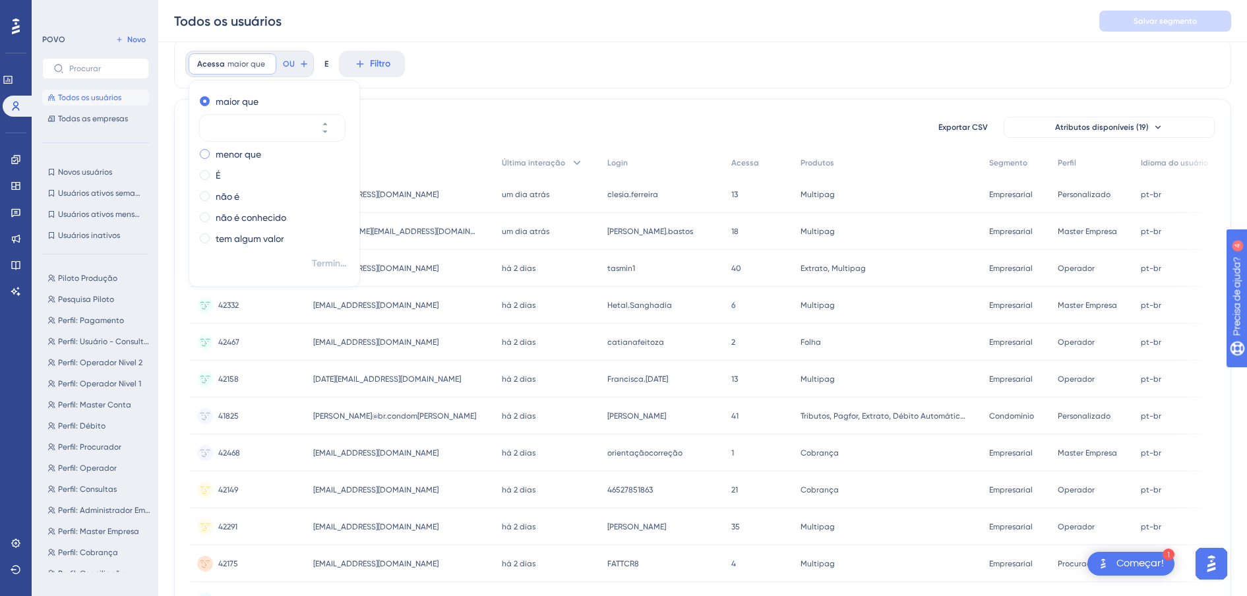
click at [258, 152] on label "menor que" at bounding box center [238, 154] width 45 height 16
type input "35"
click at [318, 267] on span "Terminado" at bounding box center [330, 264] width 37 height 16
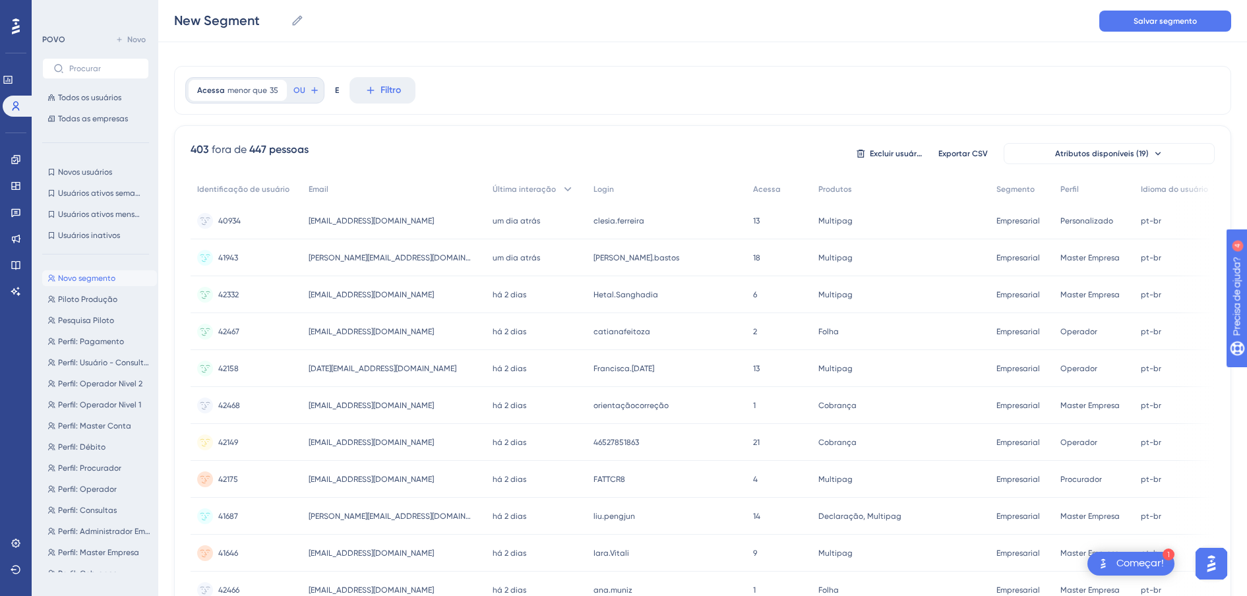
scroll to position [0, 0]
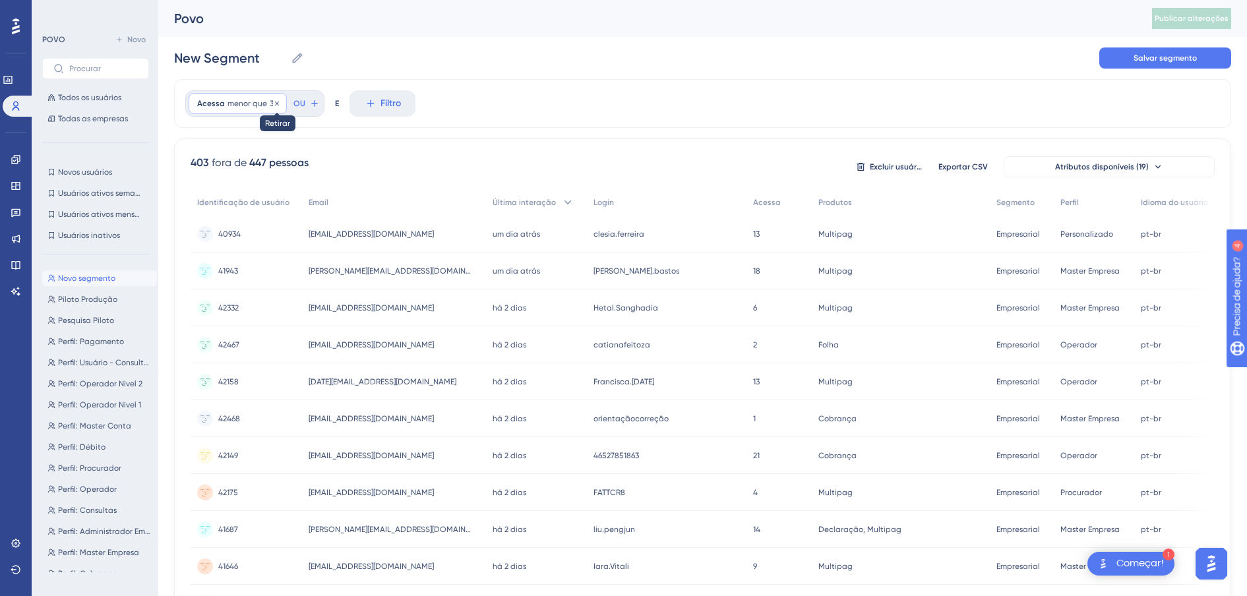
click at [273, 105] on icon at bounding box center [277, 104] width 8 height 8
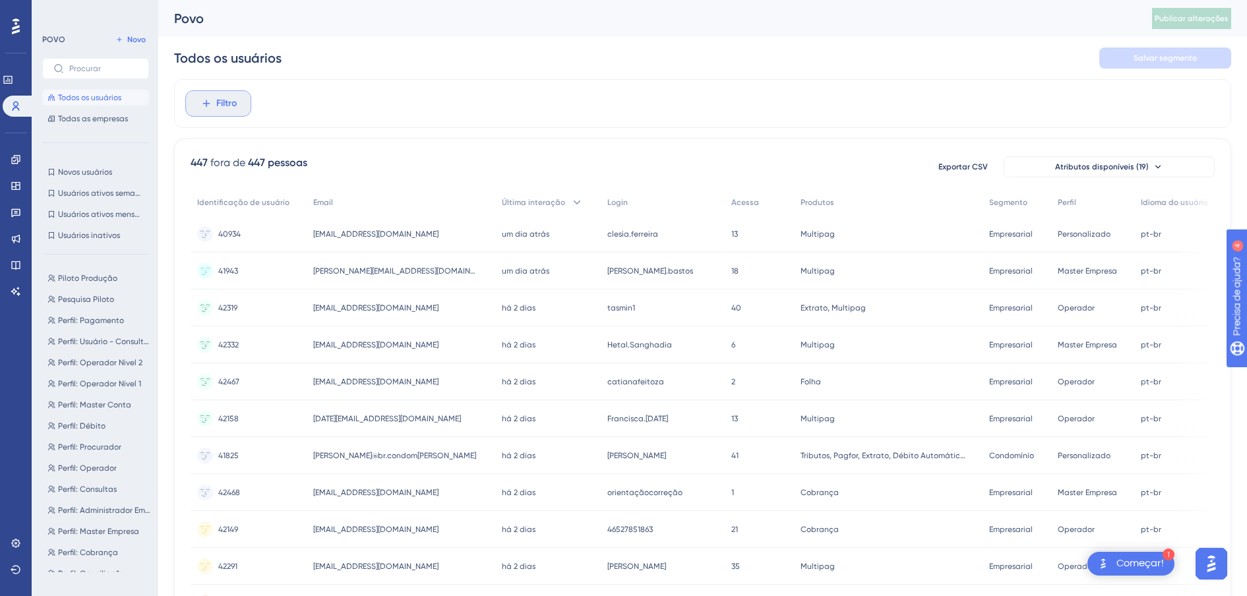
click at [218, 110] on span "Filtro" at bounding box center [226, 104] width 20 height 16
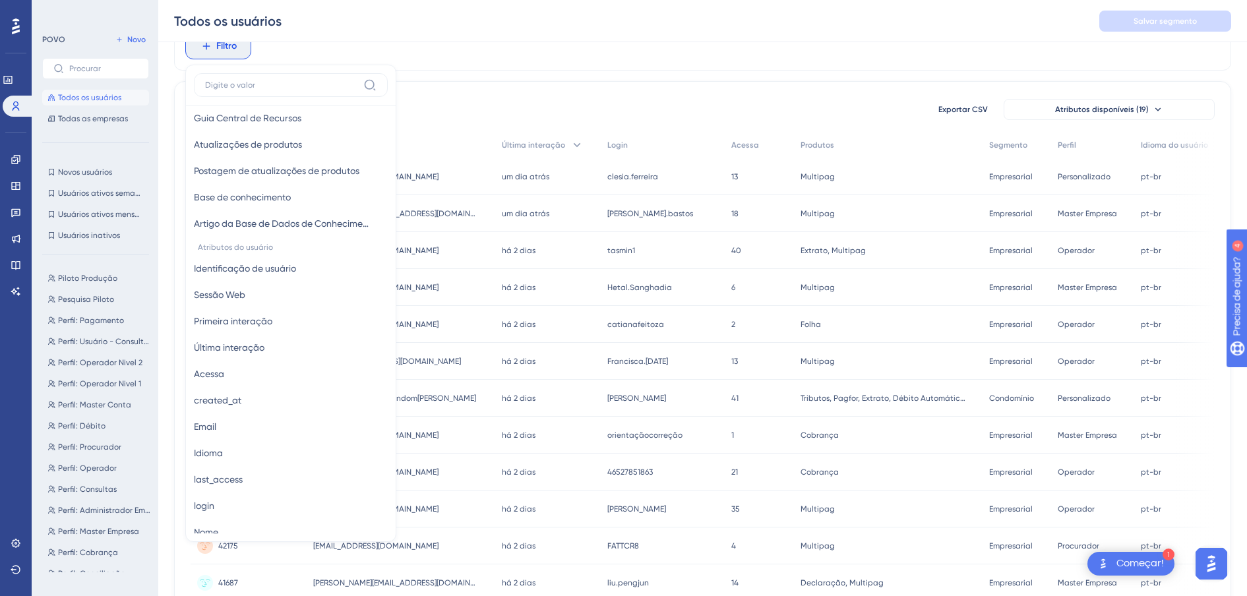
scroll to position [474, 0]
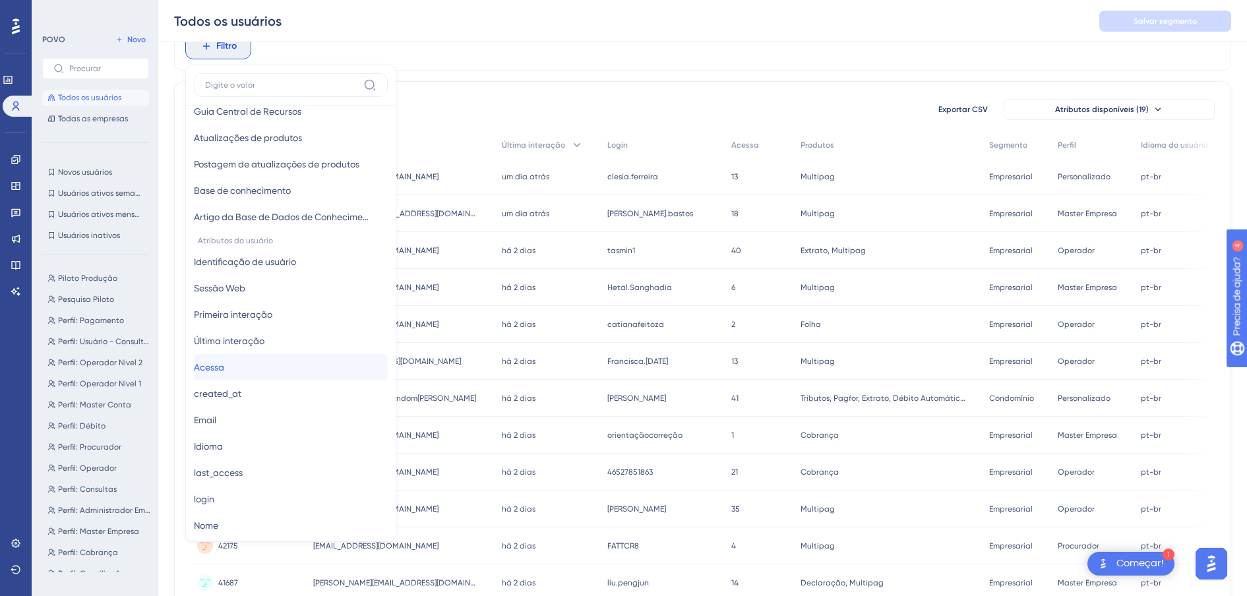
click at [224, 368] on span "Acessa" at bounding box center [209, 367] width 30 height 16
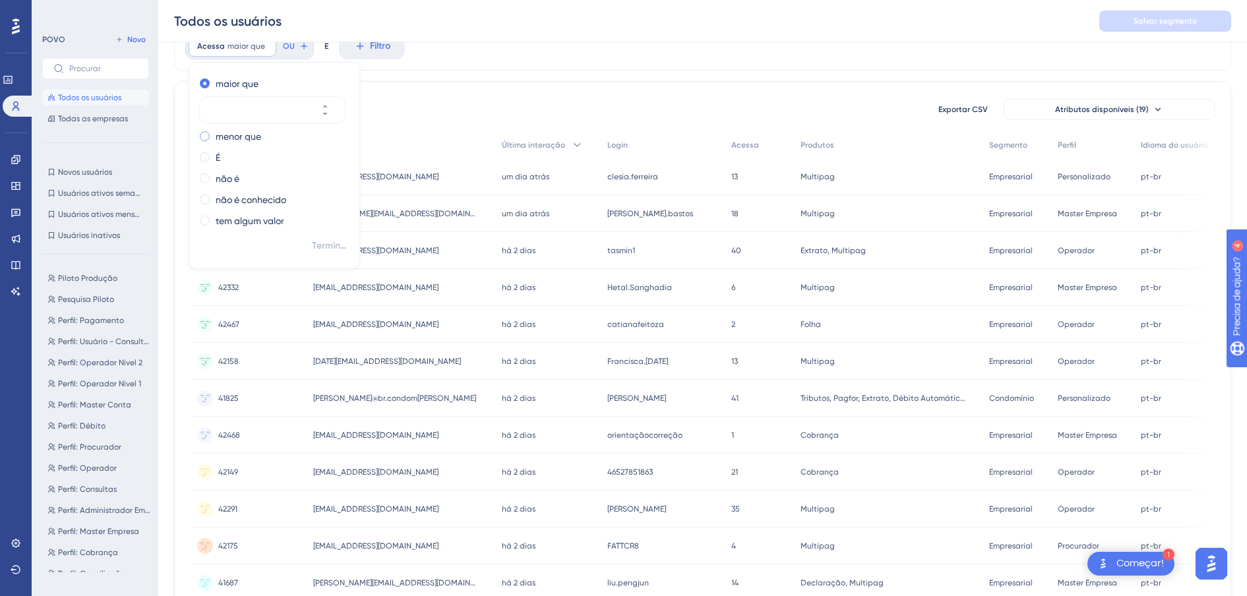
click at [225, 139] on label "menor que" at bounding box center [238, 137] width 45 height 16
type input "20"
click at [320, 237] on button "Terminado" at bounding box center [330, 246] width 37 height 24
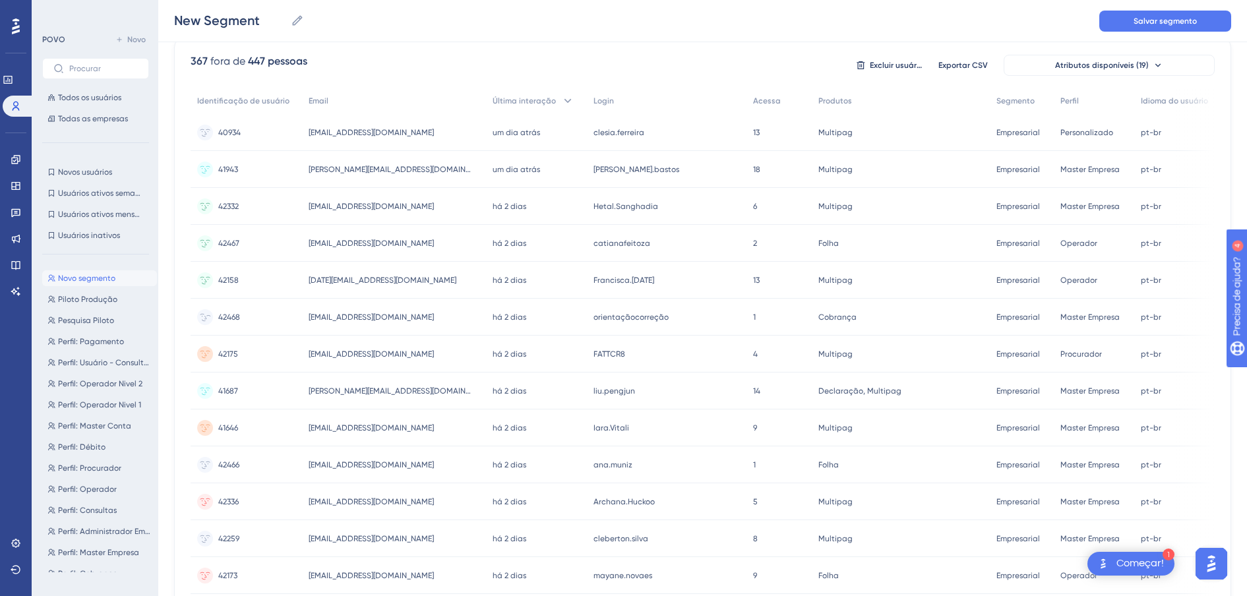
scroll to position [0, 0]
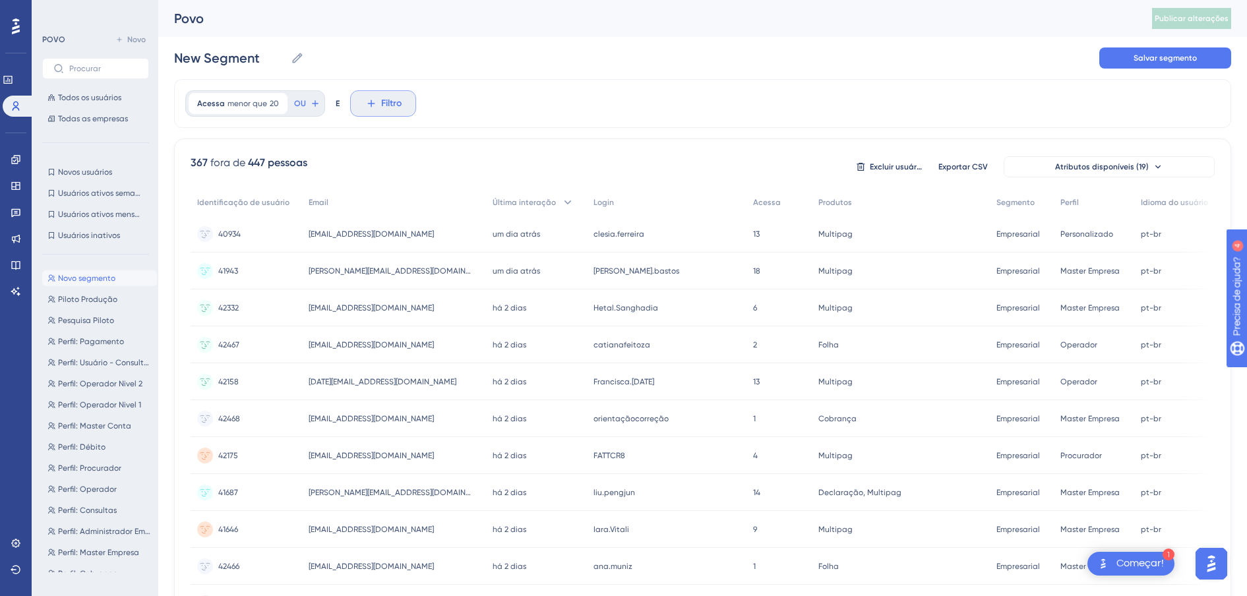
click at [372, 105] on icon at bounding box center [371, 104] width 12 height 12
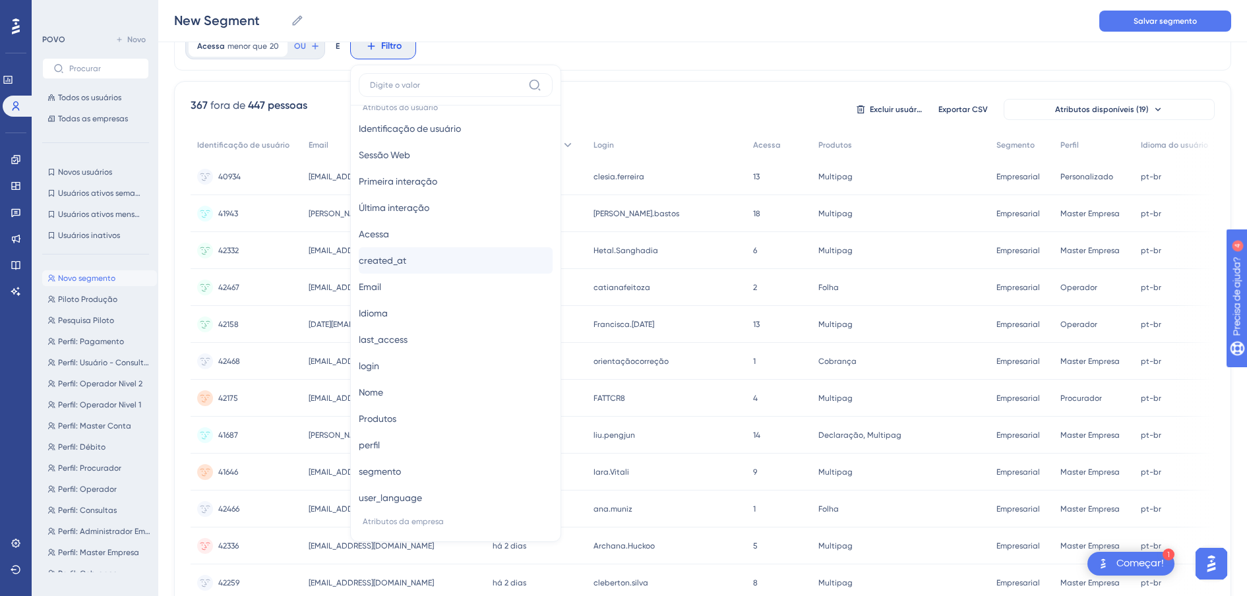
scroll to position [606, 0]
click at [436, 188] on span "Primeira interação" at bounding box center [398, 182] width 78 height 16
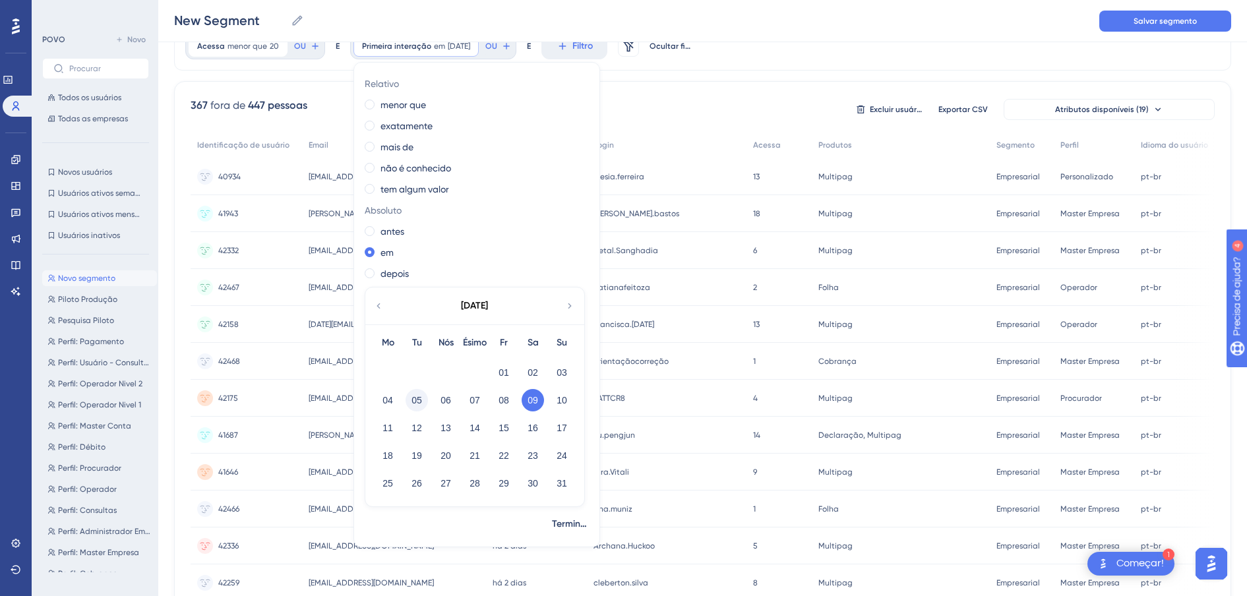
click at [411, 401] on button "05" at bounding box center [416, 400] width 22 height 22
click at [567, 306] on icon at bounding box center [569, 306] width 11 height 12
click at [370, 300] on div "Setembro de 2025" at bounding box center [474, 305] width 218 height 37
click at [376, 304] on icon at bounding box center [378, 306] width 11 height 12
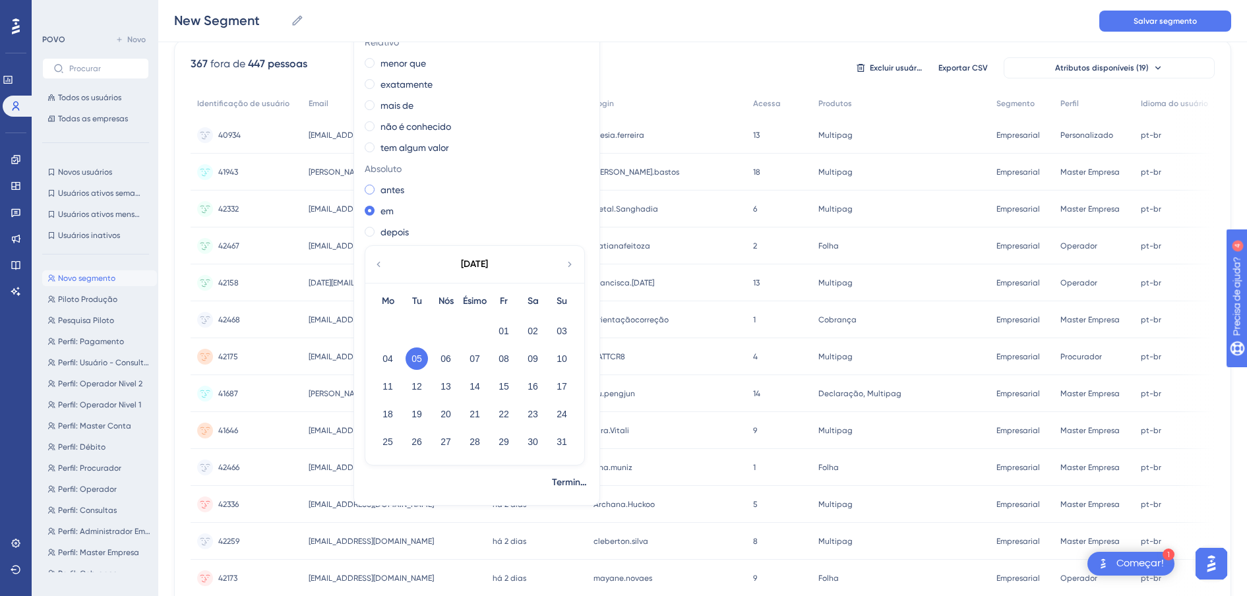
scroll to position [103, 0]
click at [374, 231] on div "depois" at bounding box center [474, 233] width 219 height 16
click at [569, 268] on icon at bounding box center [569, 266] width 11 height 12
click at [380, 262] on icon at bounding box center [378, 266] width 11 height 12
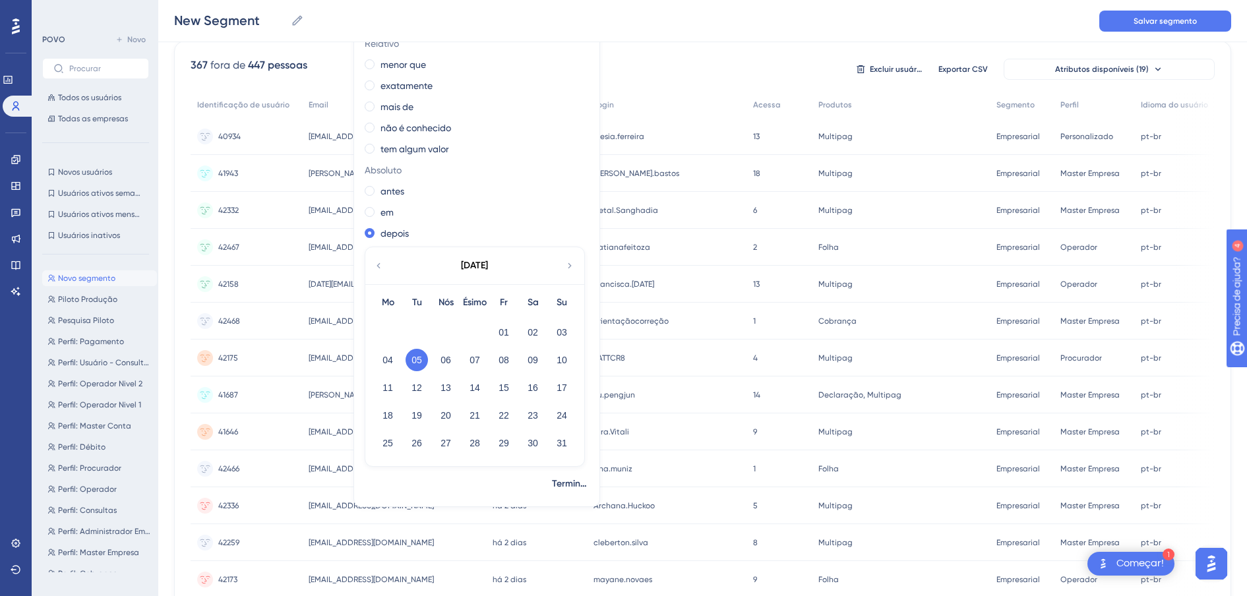
click at [551, 433] on button "31" at bounding box center [561, 443] width 22 height 22
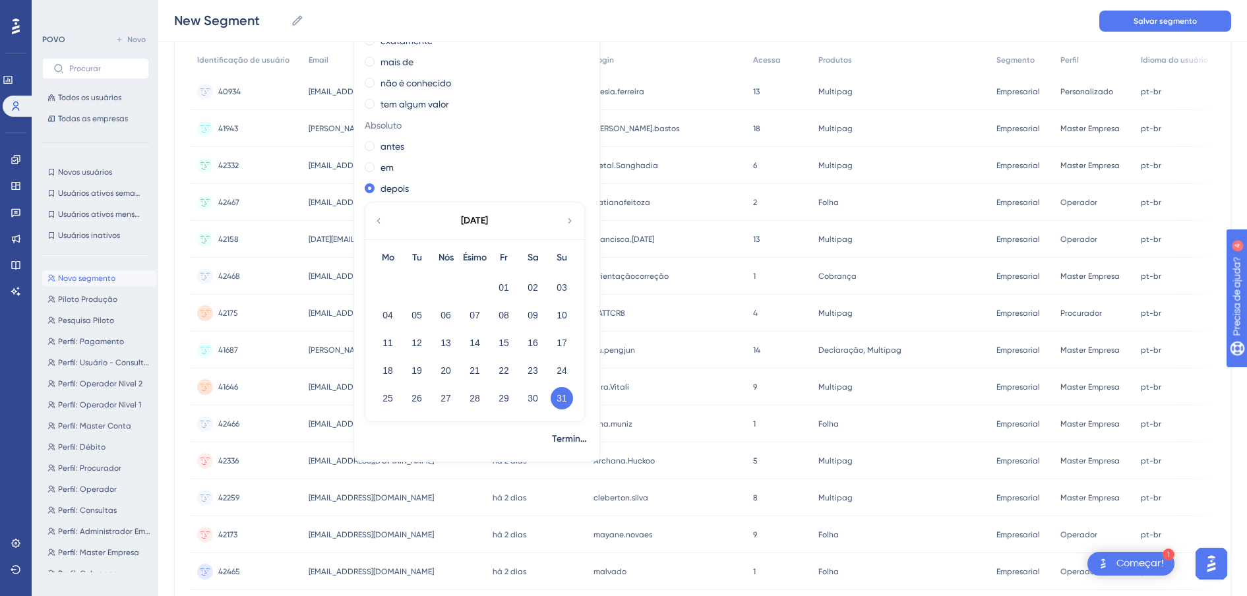
scroll to position [152, 13]
click at [548, 220] on div "[DATE]" at bounding box center [474, 216] width 218 height 37
click at [564, 219] on icon at bounding box center [569, 217] width 11 height 12
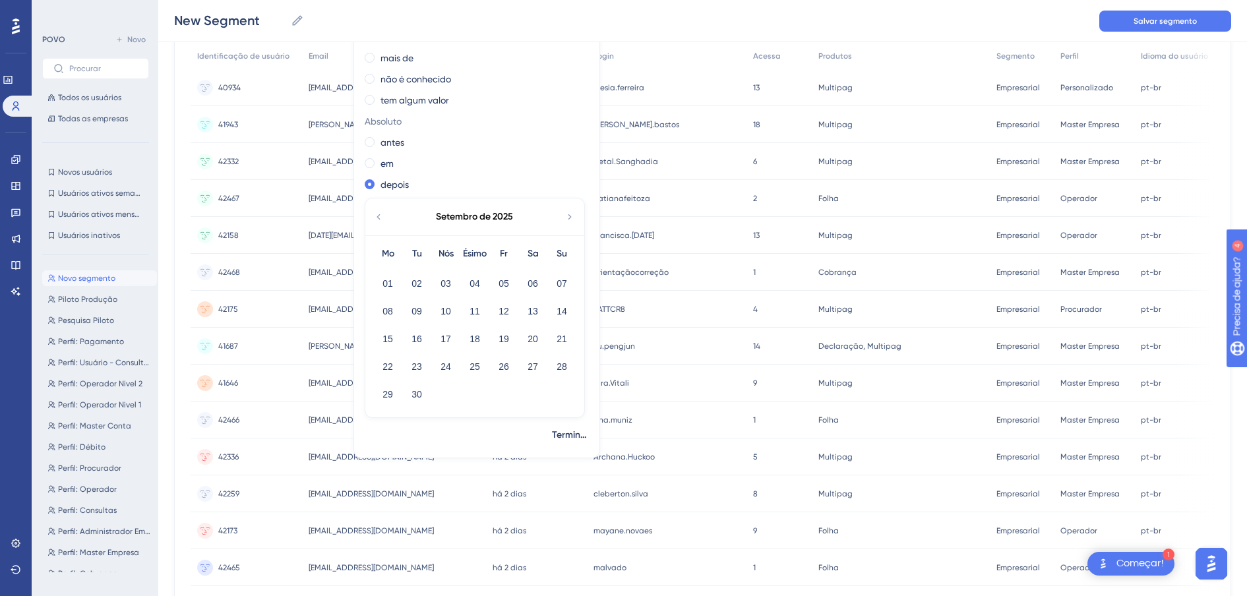
click at [373, 215] on icon at bounding box center [378, 217] width 11 height 12
click at [550, 396] on button "31" at bounding box center [561, 394] width 22 height 22
click at [552, 434] on span "Terminado" at bounding box center [570, 435] width 37 height 16
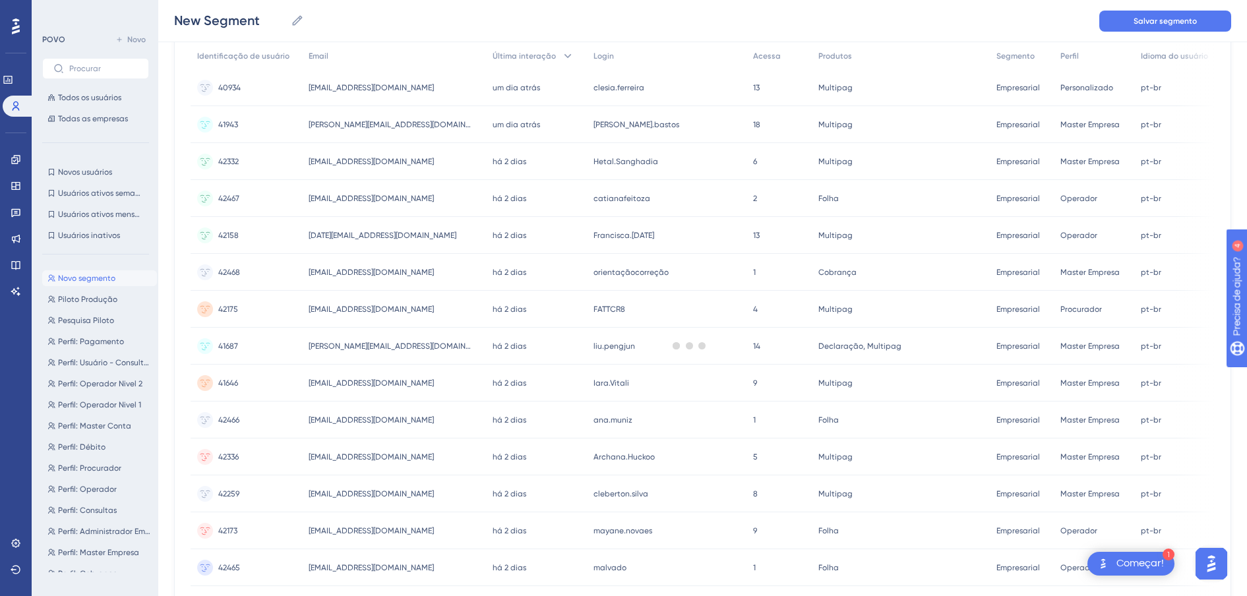
scroll to position [0, 0]
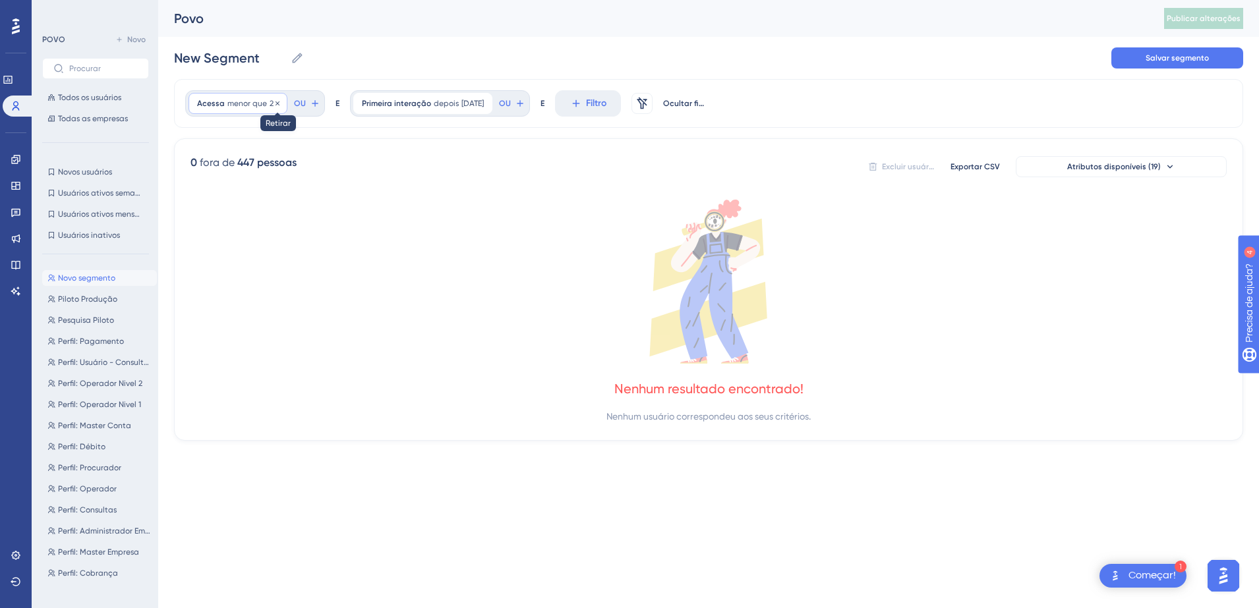
click at [274, 103] on icon at bounding box center [278, 104] width 8 height 8
click at [289, 106] on span "depois" at bounding box center [281, 103] width 25 height 11
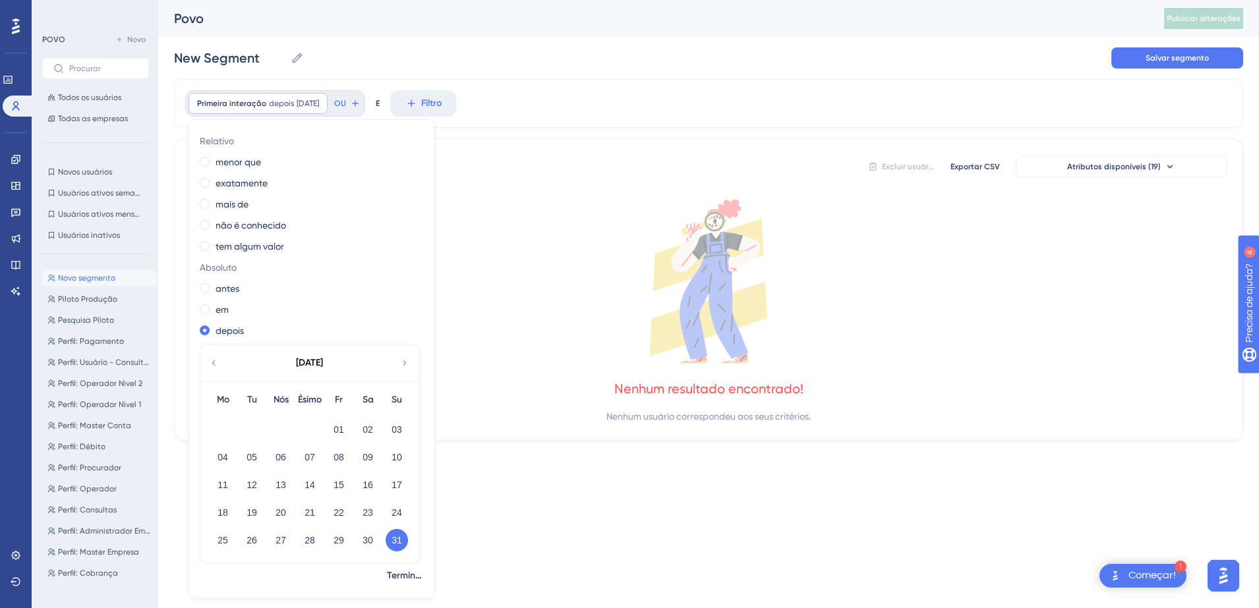
click at [216, 358] on icon at bounding box center [213, 363] width 11 height 12
click at [246, 479] on button "15" at bounding box center [252, 485] width 22 height 22
click at [397, 570] on span "Terminado" at bounding box center [405, 576] width 37 height 16
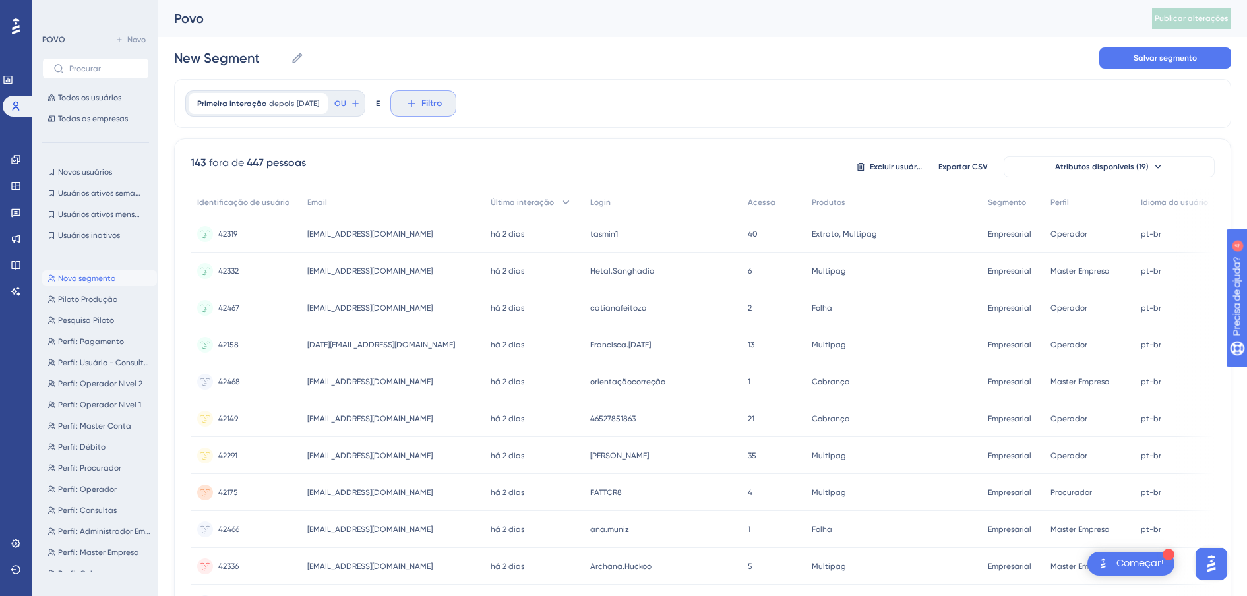
click at [424, 96] on button "Filtro" at bounding box center [423, 103] width 66 height 26
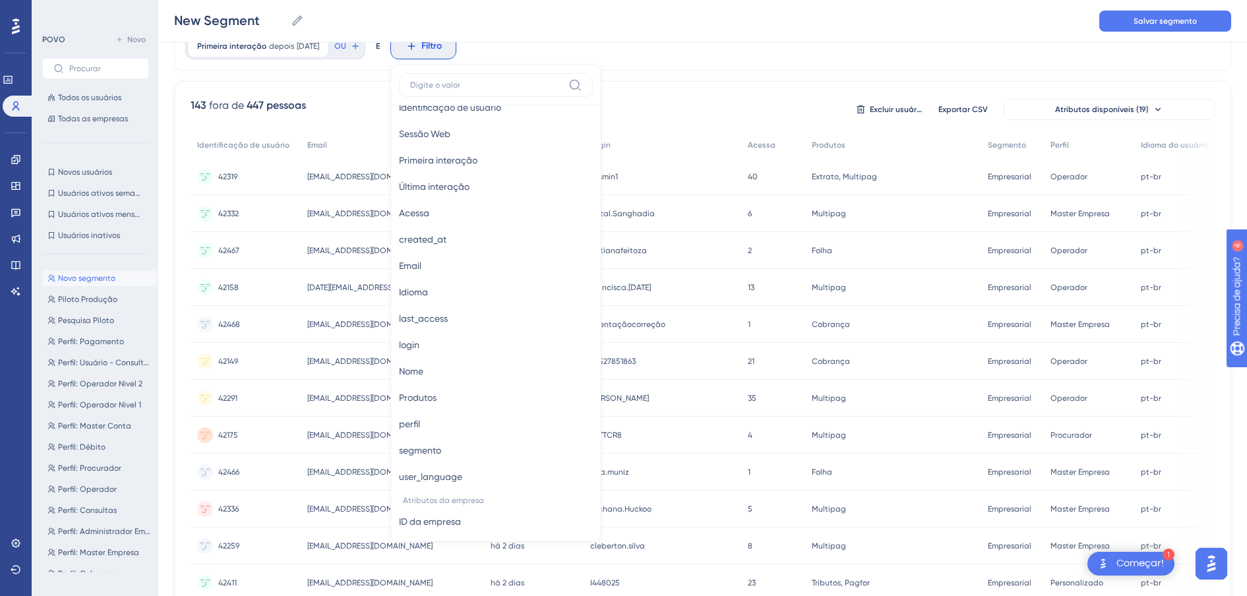
scroll to position [630, 0]
click at [429, 208] on span "Acessa" at bounding box center [414, 212] width 30 height 16
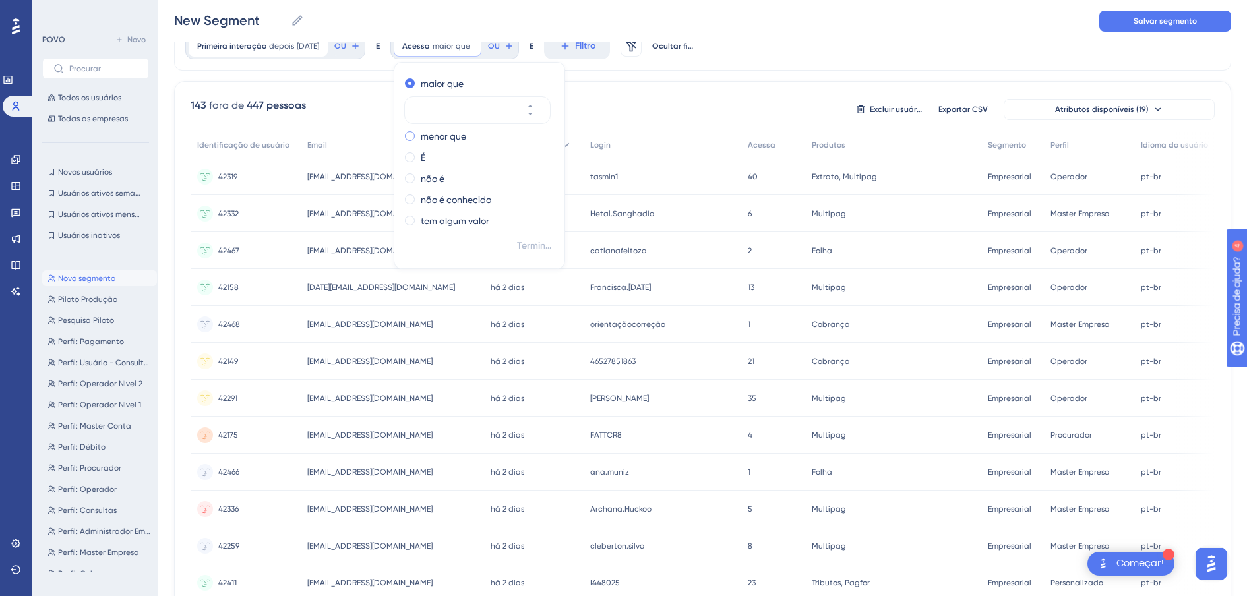
click at [441, 142] on label "menor que" at bounding box center [443, 137] width 45 height 16
type input "35"
click at [545, 249] on span "Terminado" at bounding box center [535, 246] width 37 height 16
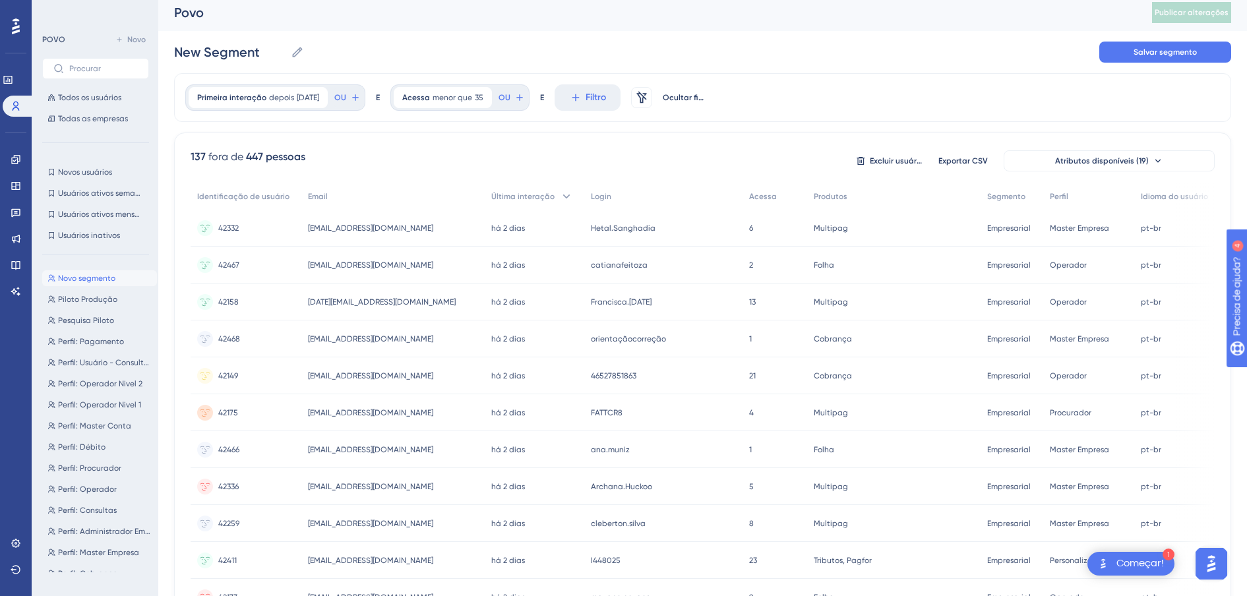
scroll to position [0, 0]
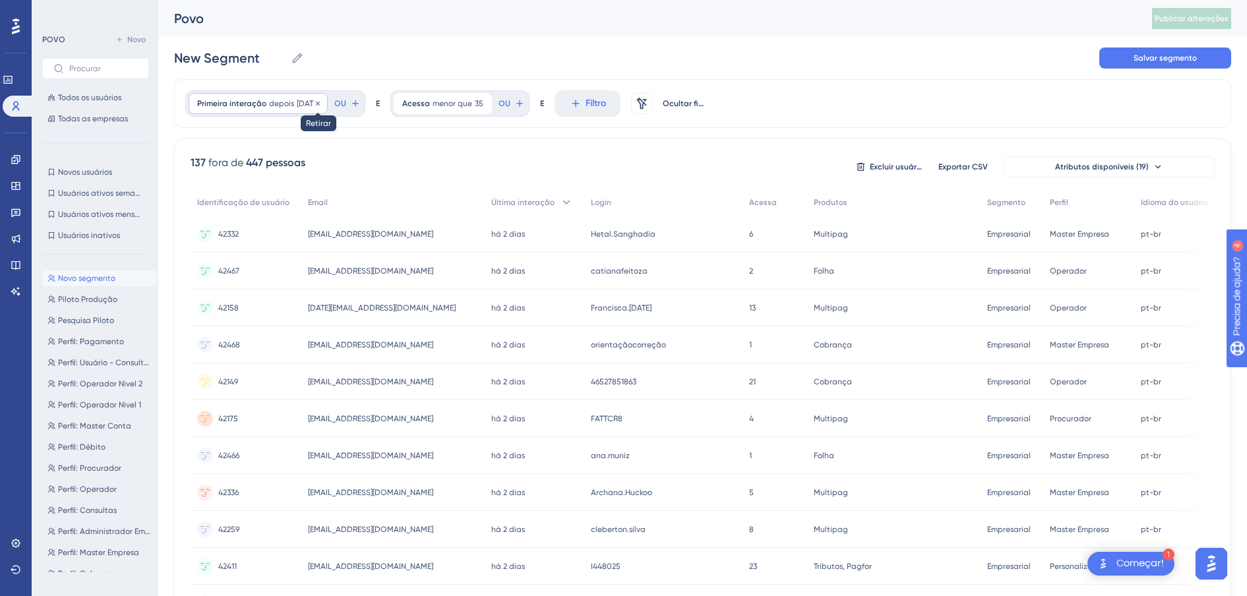
click at [322, 106] on icon at bounding box center [318, 104] width 8 height 8
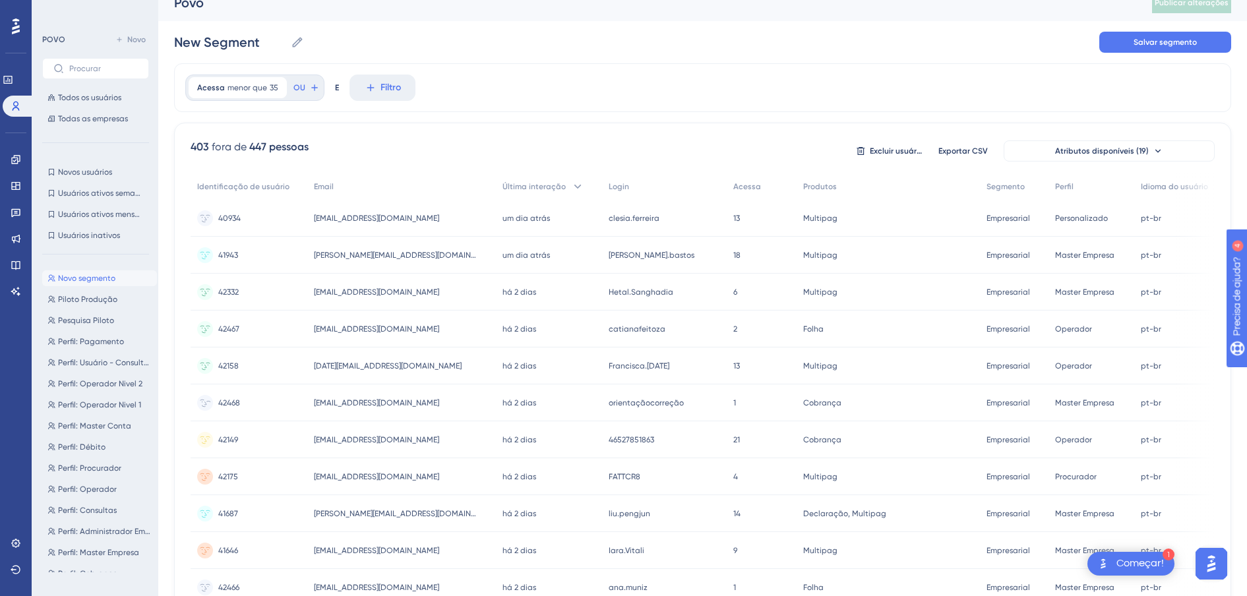
scroll to position [537, 0]
